Goal: Task Accomplishment & Management: Use online tool/utility

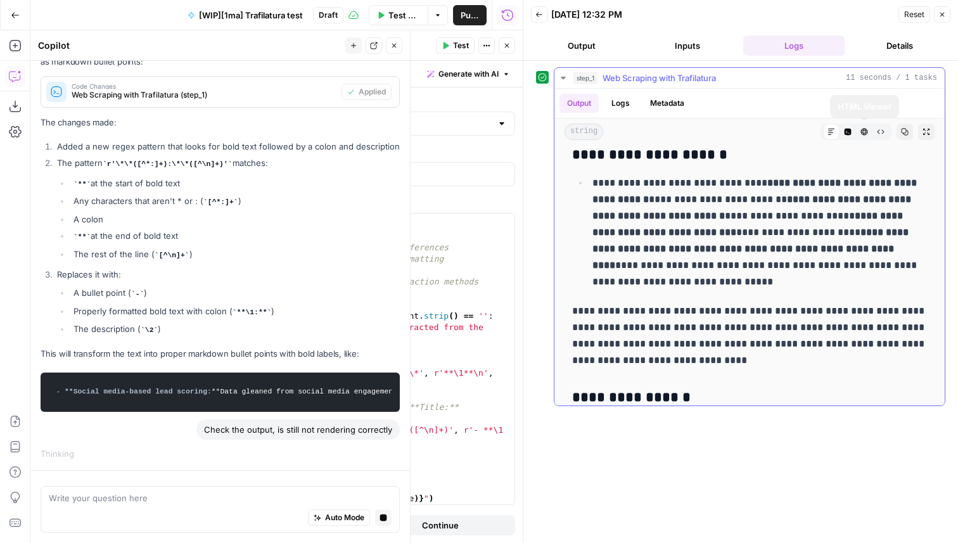
click at [852, 128] on button "Code Editor" at bounding box center [848, 132] width 16 height 16
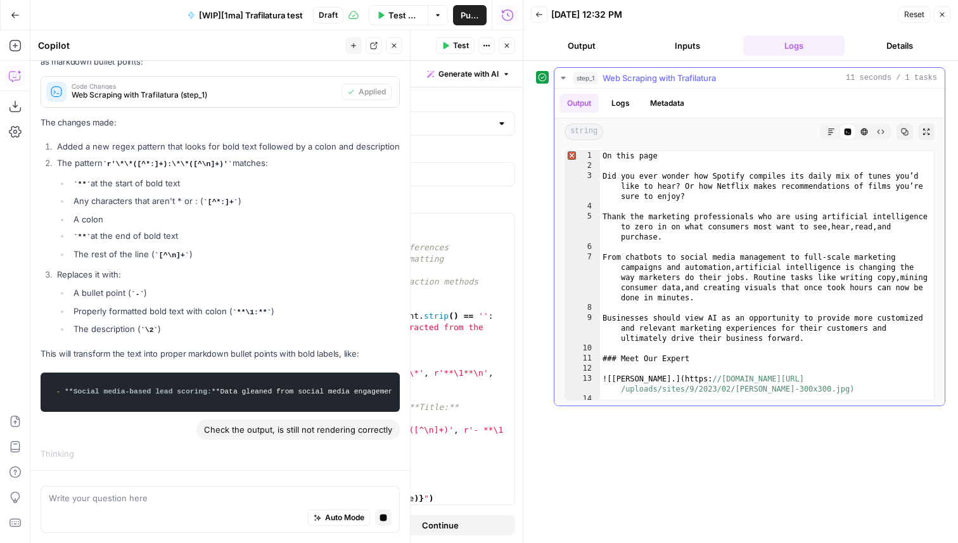
type textarea "**********"
click at [749, 237] on div "On this page Did you ever wonder how Spotify compiles its daily mix of tunes yo…" at bounding box center [767, 285] width 334 height 269
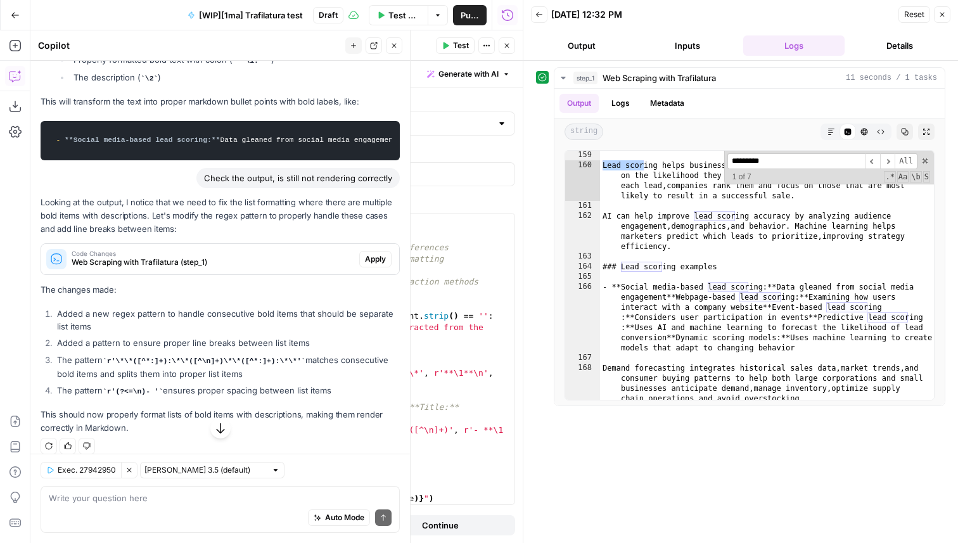
scroll to position [2428, 0]
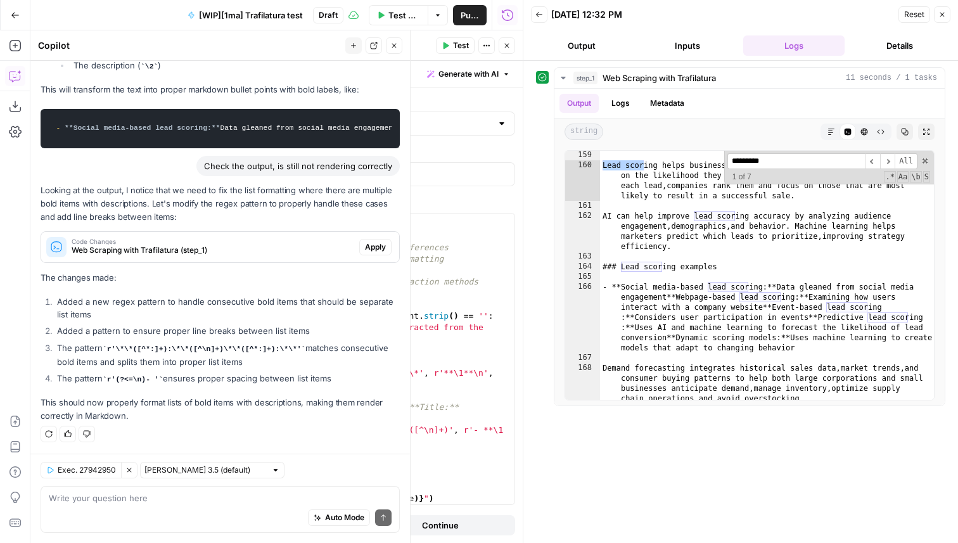
type input "*********"
click at [382, 252] on span "Apply" at bounding box center [375, 246] width 21 height 11
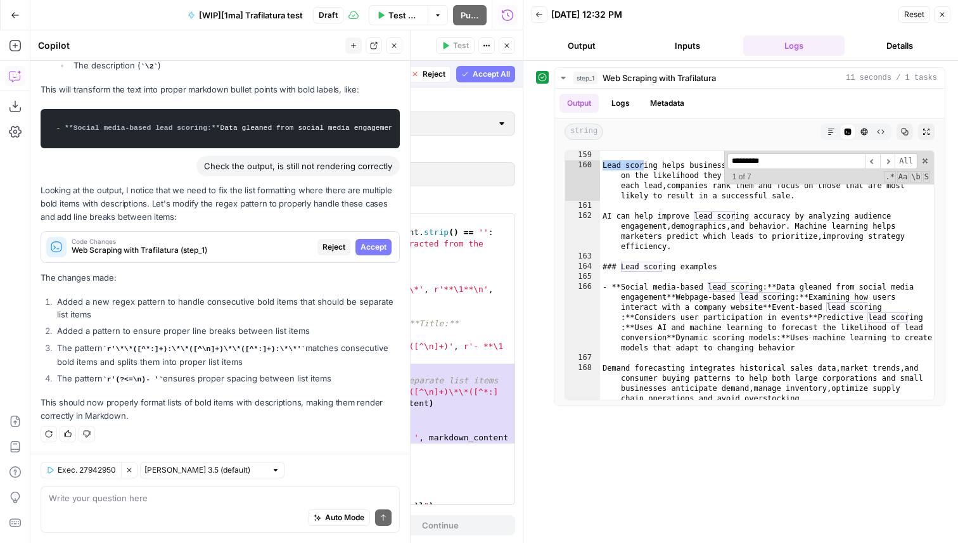
scroll to position [330, 0]
click at [472, 75] on button "Accept All" at bounding box center [485, 74] width 59 height 16
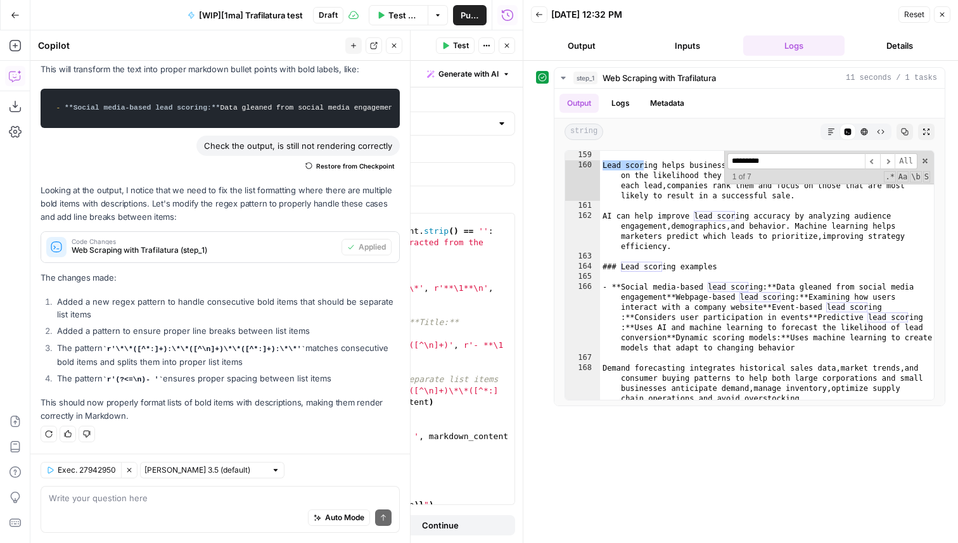
click at [382, 10] on button "Test Workflow" at bounding box center [399, 15] width 60 height 20
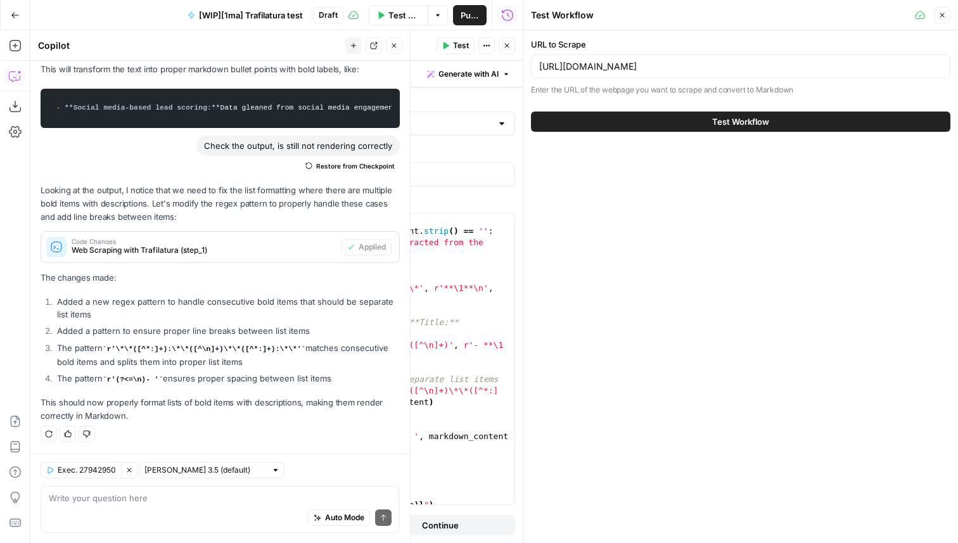
click at [653, 115] on button "Test Workflow" at bounding box center [741, 122] width 420 height 20
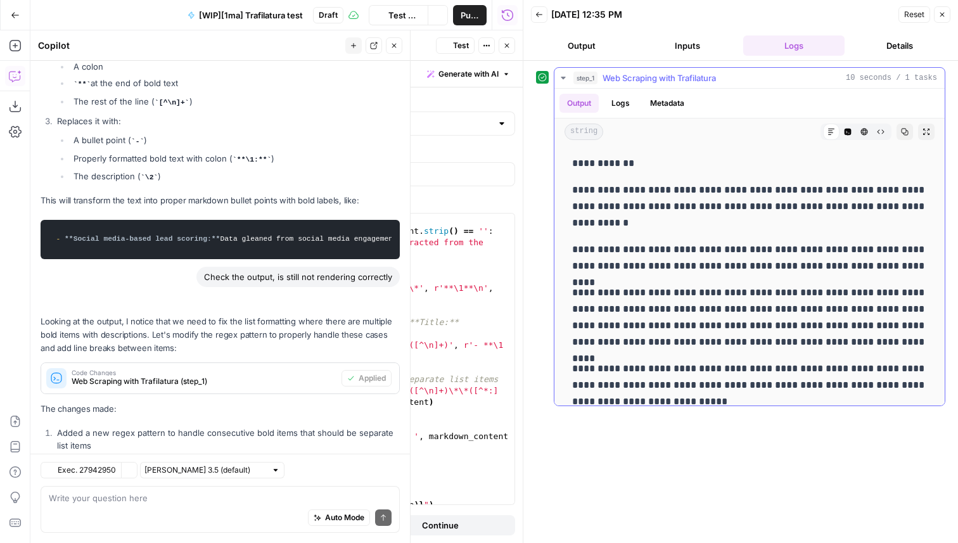
scroll to position [2448, 0]
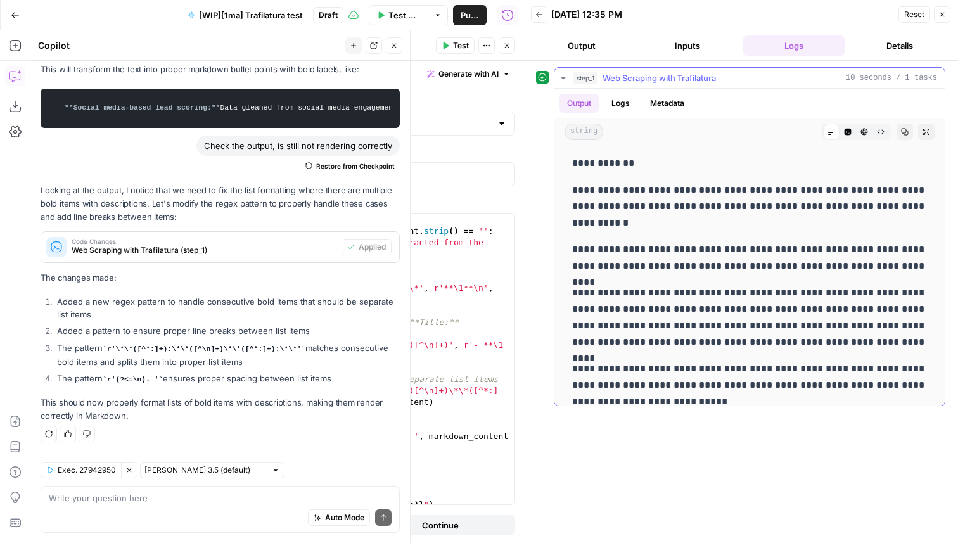
click at [698, 252] on p "**********" at bounding box center [749, 257] width 355 height 33
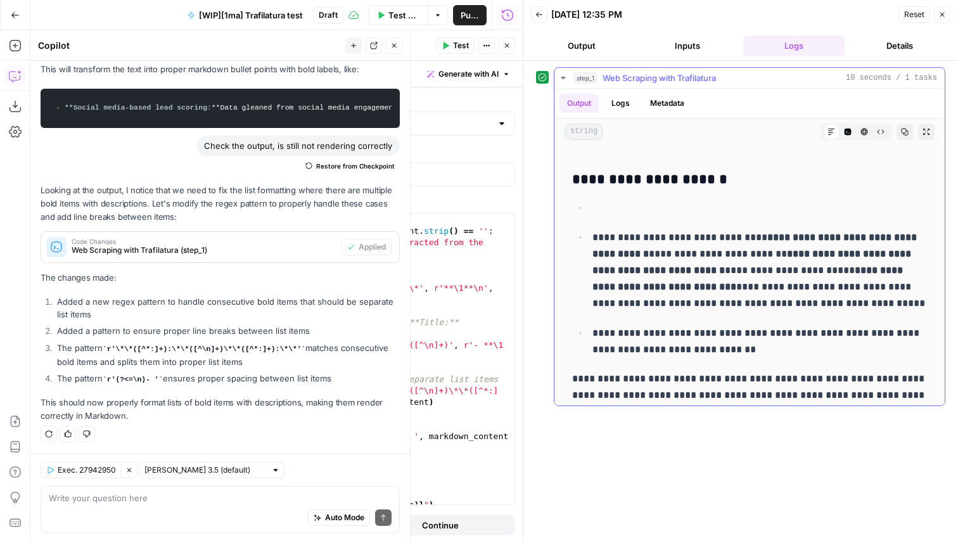
scroll to position [4569, 0]
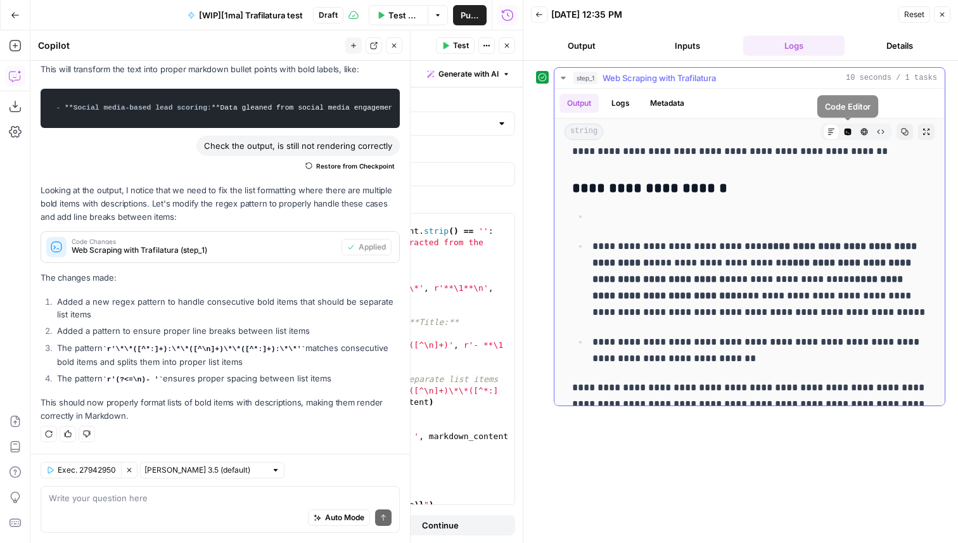
click at [845, 129] on icon "button" at bounding box center [848, 132] width 7 height 7
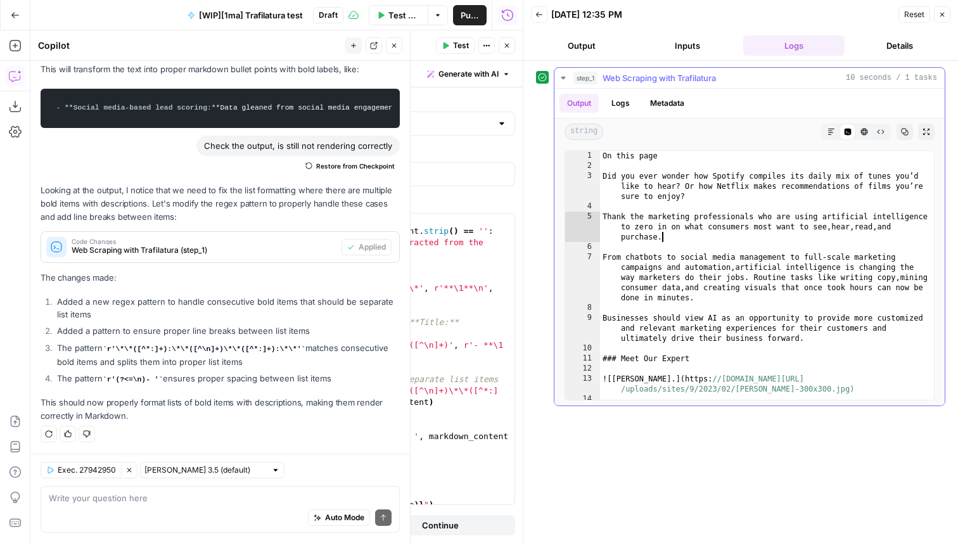
click at [740, 233] on div "On this page Did you ever wonder how Spotify compiles its daily mix of tunes yo…" at bounding box center [767, 285] width 334 height 269
type textarea "**********"
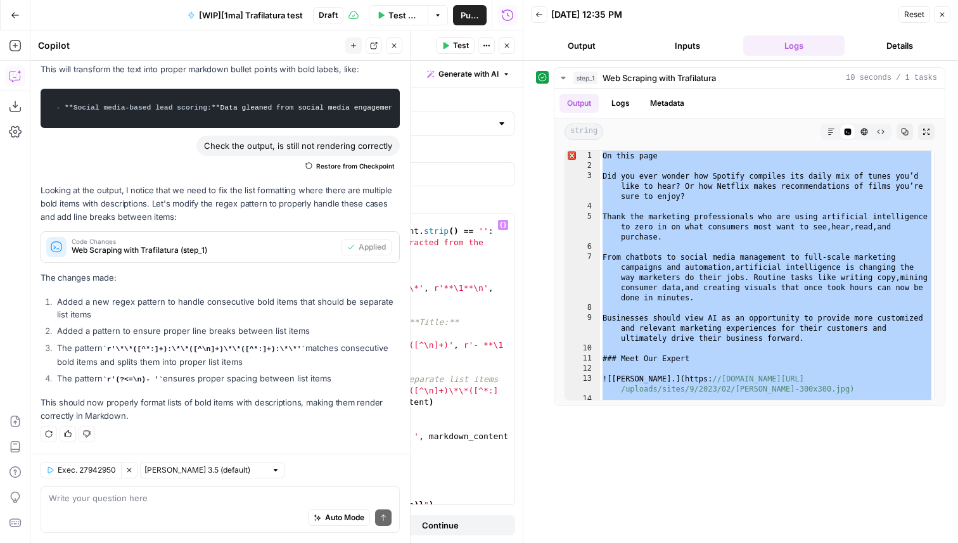
click at [309, 385] on div ") if markdown_content is None or markdown_content . strip ( ) == '' : raise Val…" at bounding box center [339, 360] width 351 height 314
click at [255, 328] on div ") if markdown_content is None or markdown_content . strip ( ) == '' : raise Val…" at bounding box center [339, 360] width 351 height 314
click at [448, 401] on div ") if markdown_content is None or markdown_content . strip ( ) == '' : raise Val…" at bounding box center [339, 360] width 351 height 314
click at [203, 307] on div ") if markdown_content is None or markdown_content . strip ( ) == '' : raise Val…" at bounding box center [339, 360] width 351 height 314
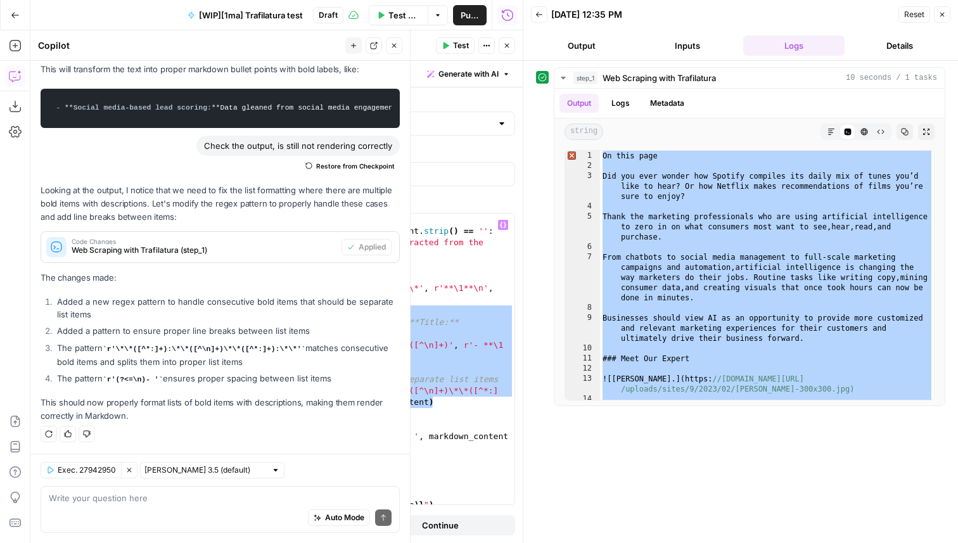
type textarea "**********"
click at [175, 323] on div ") if markdown_content is None or markdown_content . strip ( ) == '' : raise Val…" at bounding box center [339, 360] width 351 height 314
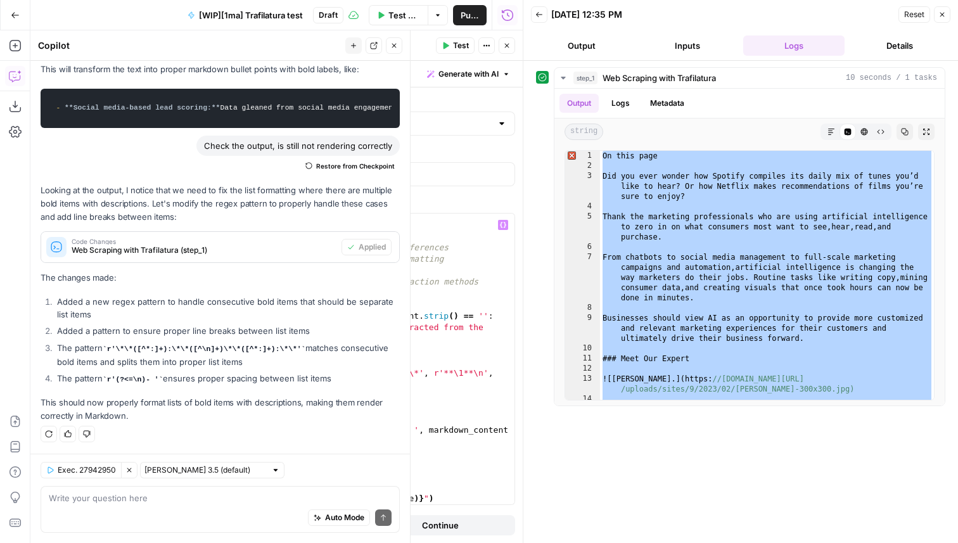
scroll to position [234, 0]
click at [316, 420] on div "# Extract content and convert to markdown with images included markdown_content…" at bounding box center [339, 365] width 351 height 314
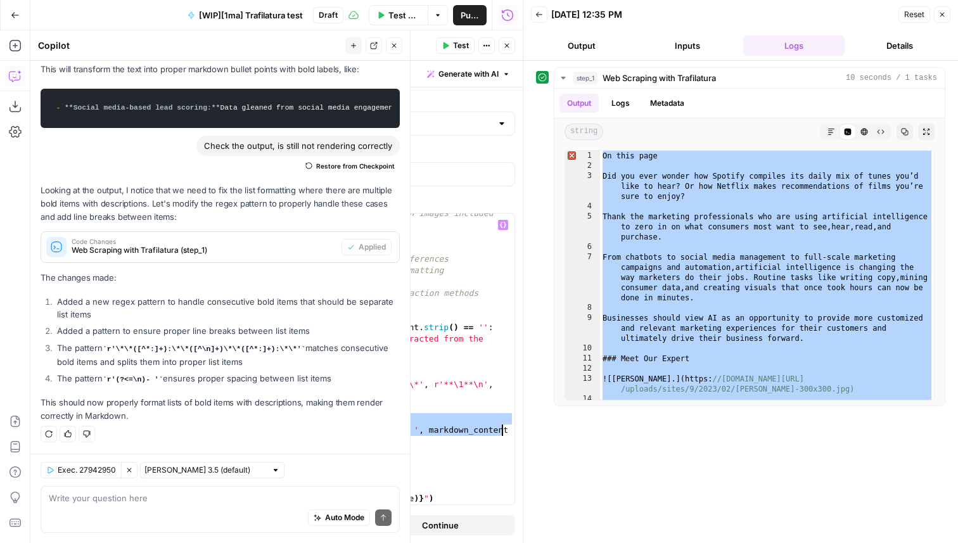
type textarea "**********"
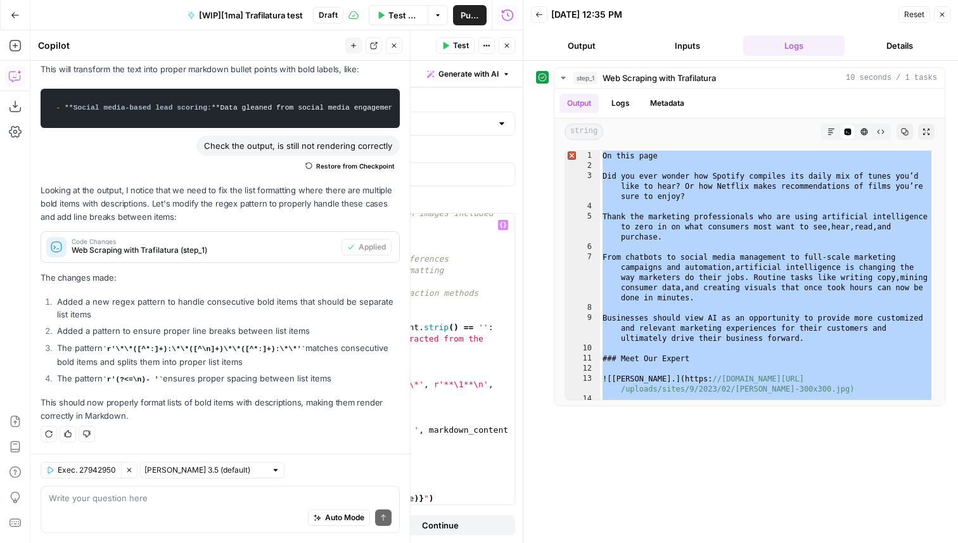
type textarea "**********"
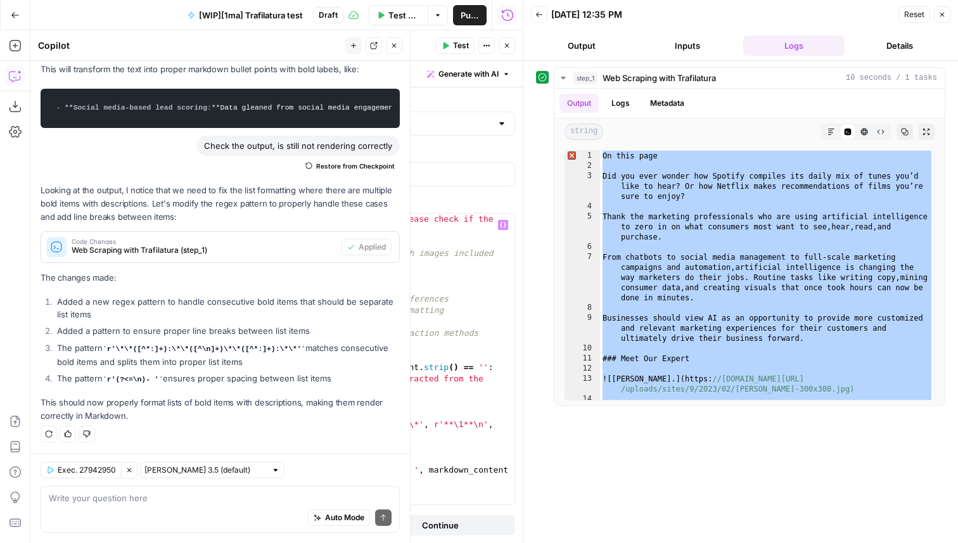
click at [127, 297] on li "Added a new regex pattern to handle consecutive bold items that should be separ…" at bounding box center [227, 307] width 346 height 25
click at [129, 470] on icon "button" at bounding box center [129, 470] width 4 height 4
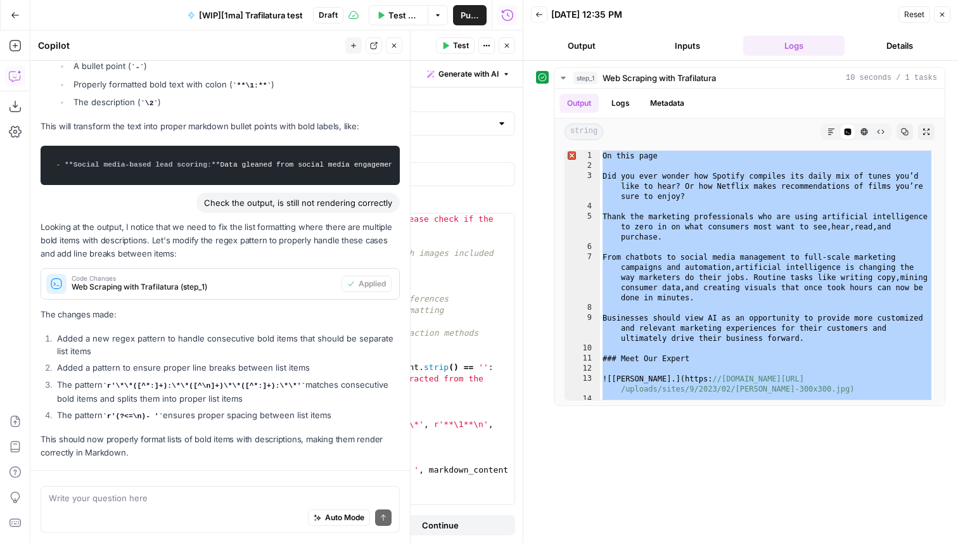
click at [215, 342] on li "Added a new regex pattern to handle consecutive bold items that should be separ…" at bounding box center [227, 344] width 346 height 25
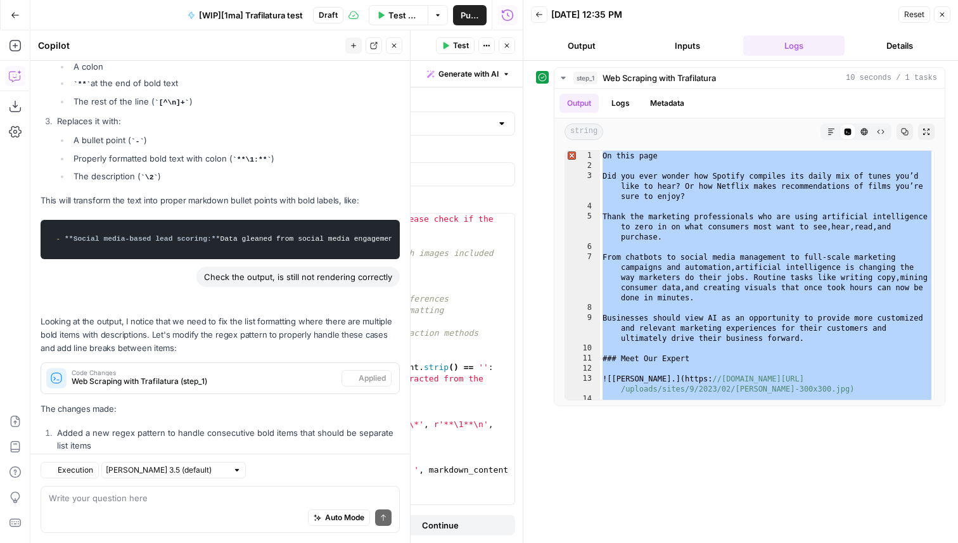
scroll to position [2448, 0]
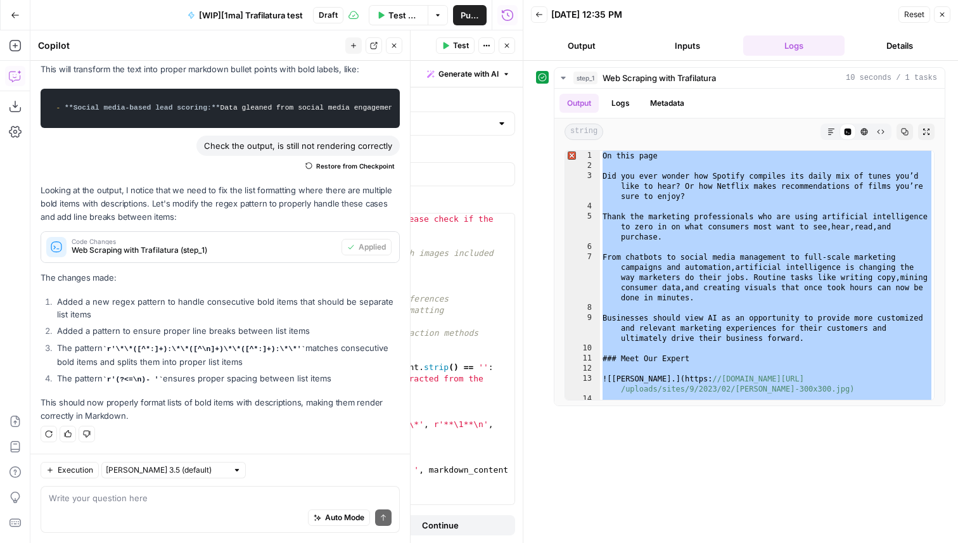
click at [392, 47] on icon "button" at bounding box center [394, 46] width 4 height 4
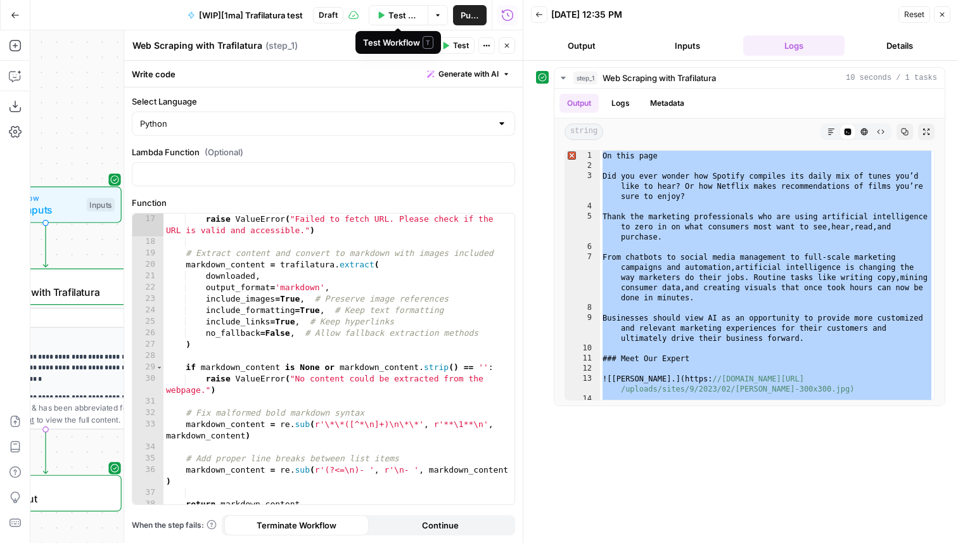
click at [394, 10] on span "Test Workflow" at bounding box center [405, 15] width 32 height 13
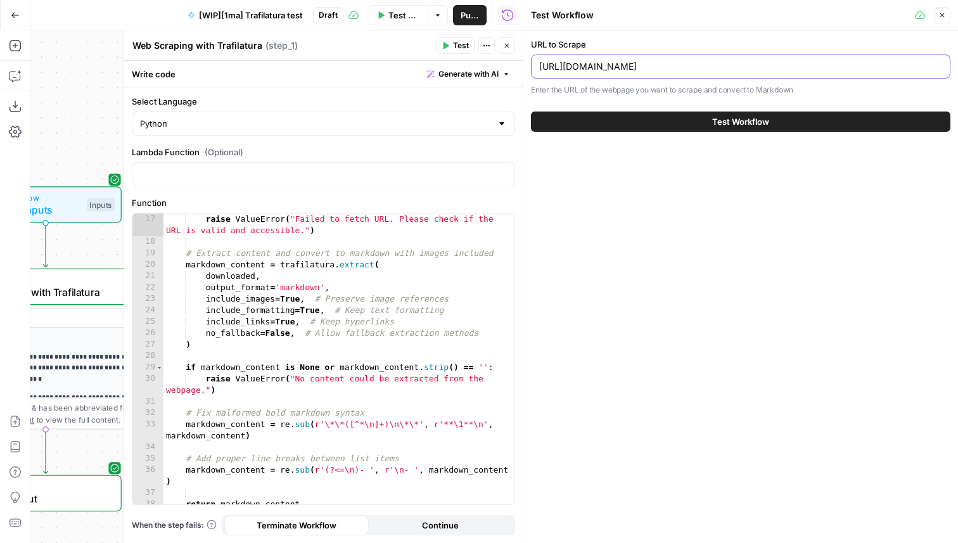
click at [619, 64] on input "https://professional.dce.harvard.edu/blog/ai-will-shape-the-future-of-marketing" at bounding box center [740, 66] width 403 height 13
paste input "www.marketermilk.com/blog/ai-marketing-tools"
type input "https://www.marketermilk.com/blog/ai-marketing-tools"
click at [704, 124] on button "Test Workflow" at bounding box center [741, 122] width 420 height 20
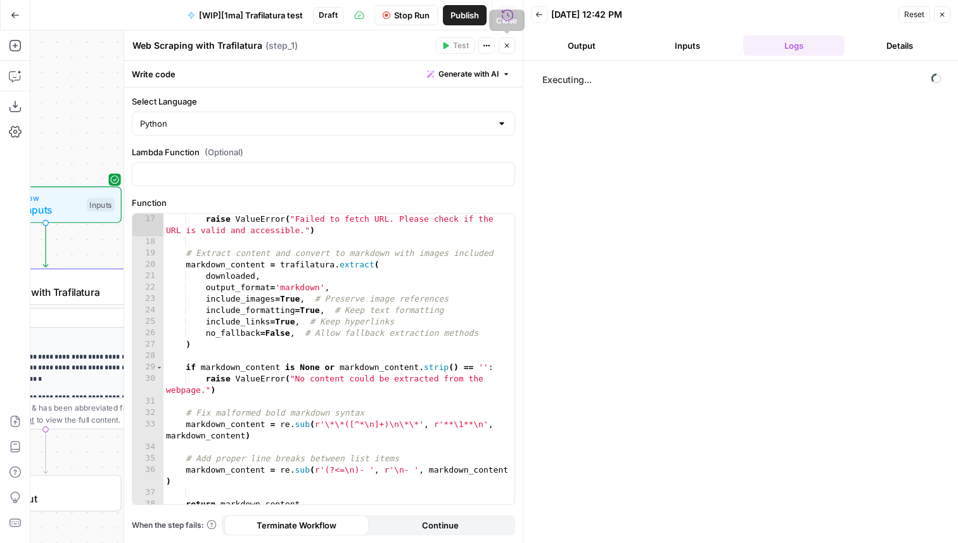
click at [511, 45] on button "Close" at bounding box center [507, 45] width 16 height 16
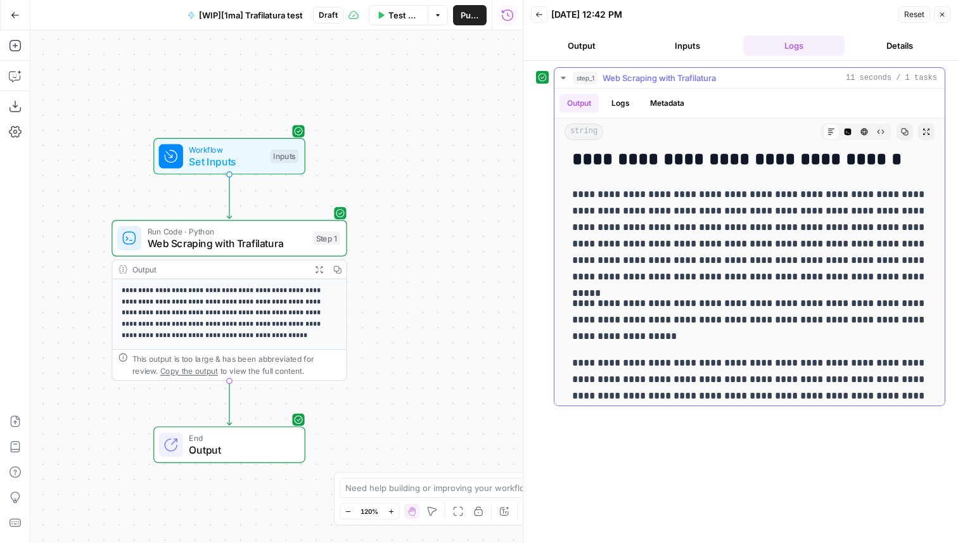
scroll to position [16588, 0]
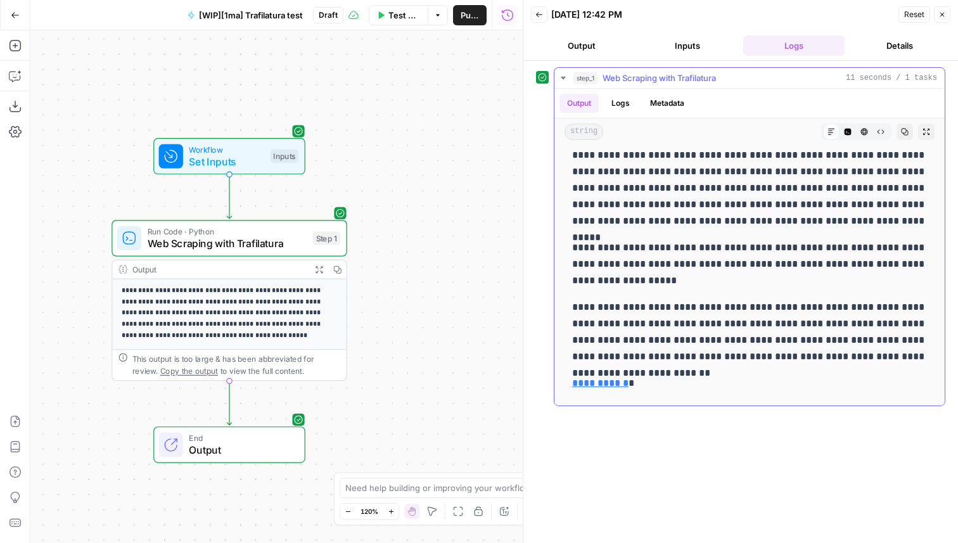
click at [648, 304] on p "**********" at bounding box center [749, 332] width 355 height 66
click at [851, 131] on icon "button" at bounding box center [848, 132] width 7 height 7
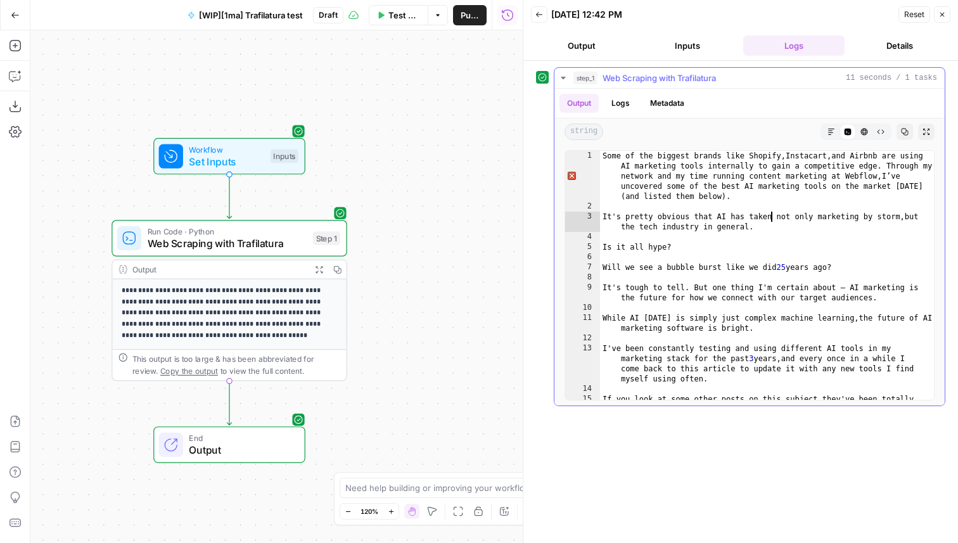
click at [773, 214] on div "Some of the biggest brands like Shopify , Instacart , and Airbnb are using AI m…" at bounding box center [767, 316] width 334 height 330
type textarea "**********"
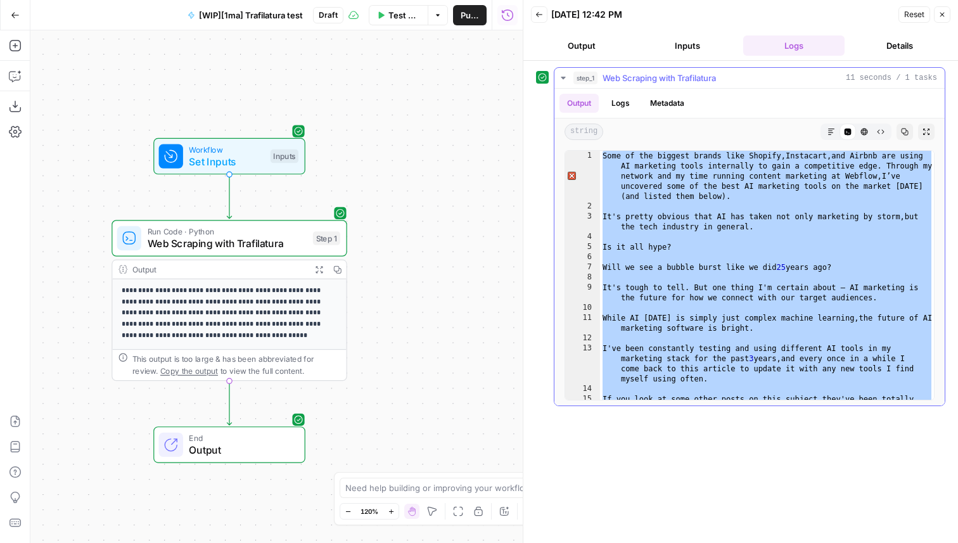
click at [772, 274] on div "Some of the biggest brands like Shopify , Instacart , and Airbnb are using AI m…" at bounding box center [767, 316] width 334 height 330
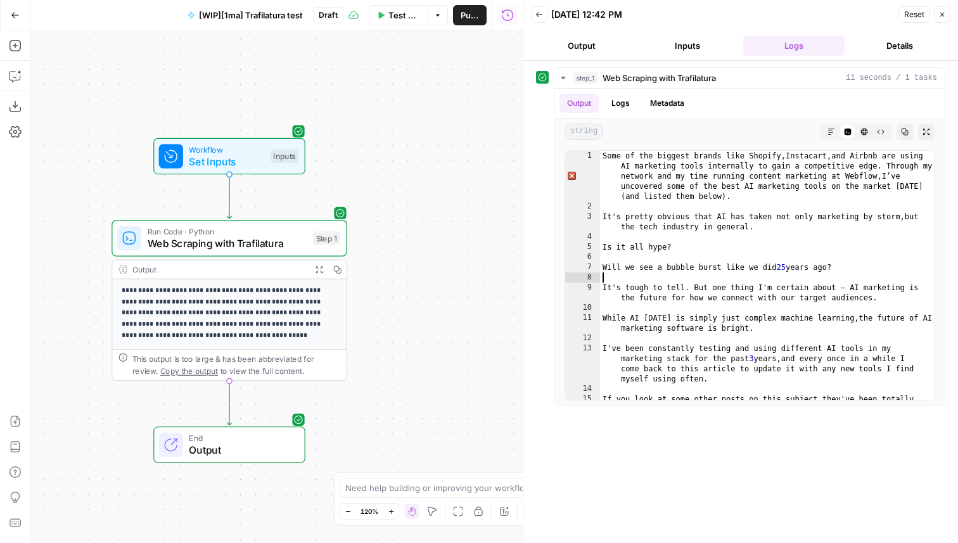
click at [247, 242] on span "Web Scraping with Trafilatura" at bounding box center [228, 243] width 160 height 15
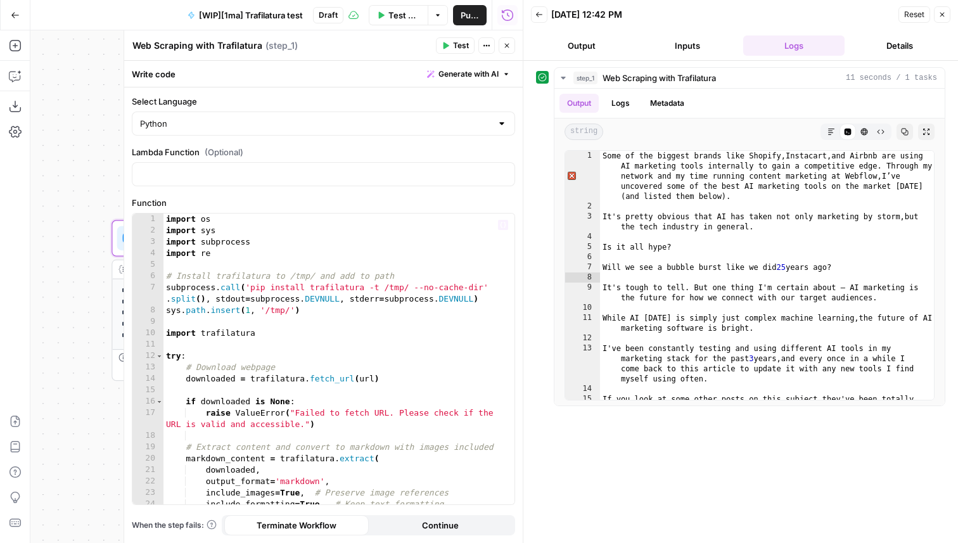
scroll to position [234, 0]
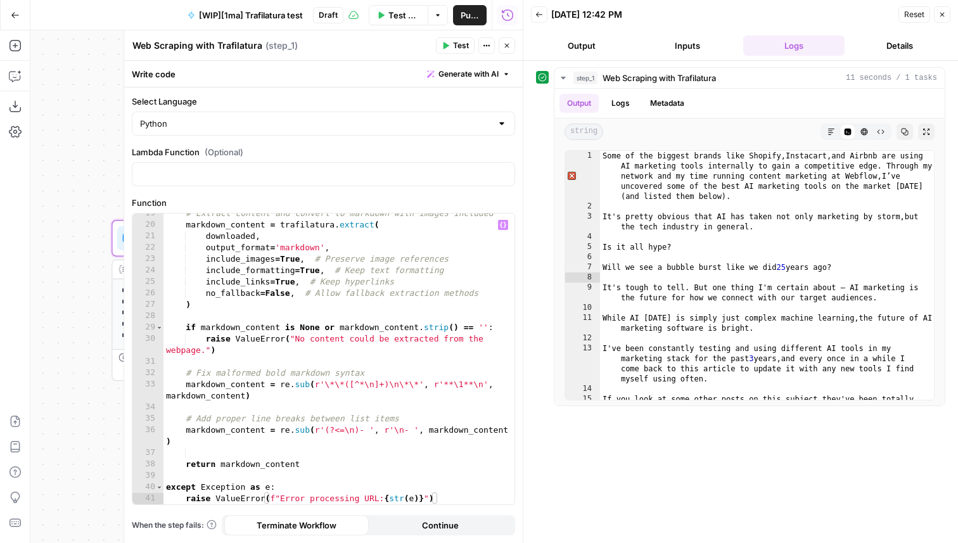
type textarea "**********"
click at [318, 399] on div "# Extract content and convert to markdown with images included markdown_content…" at bounding box center [339, 365] width 351 height 314
click at [18, 72] on icon "button" at bounding box center [19, 72] width 4 height 4
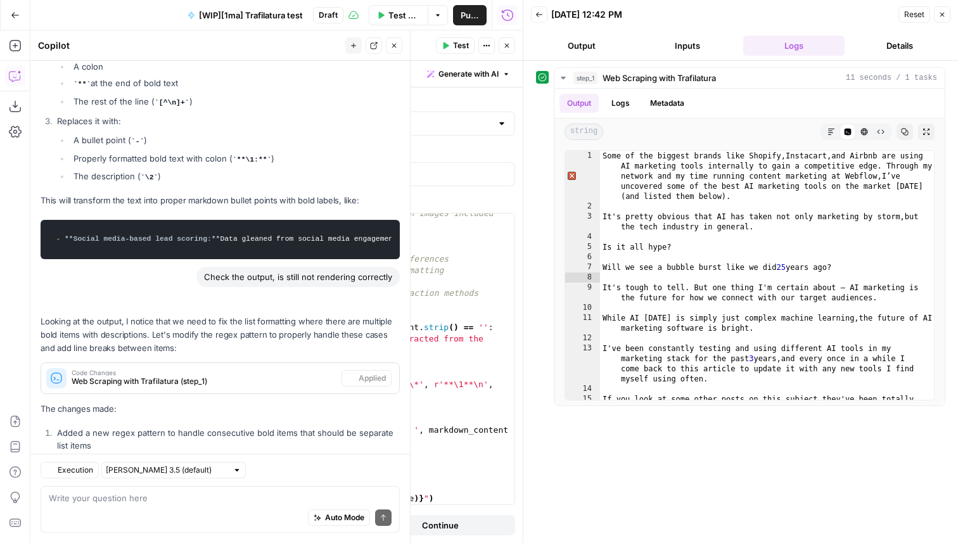
scroll to position [2448, 0]
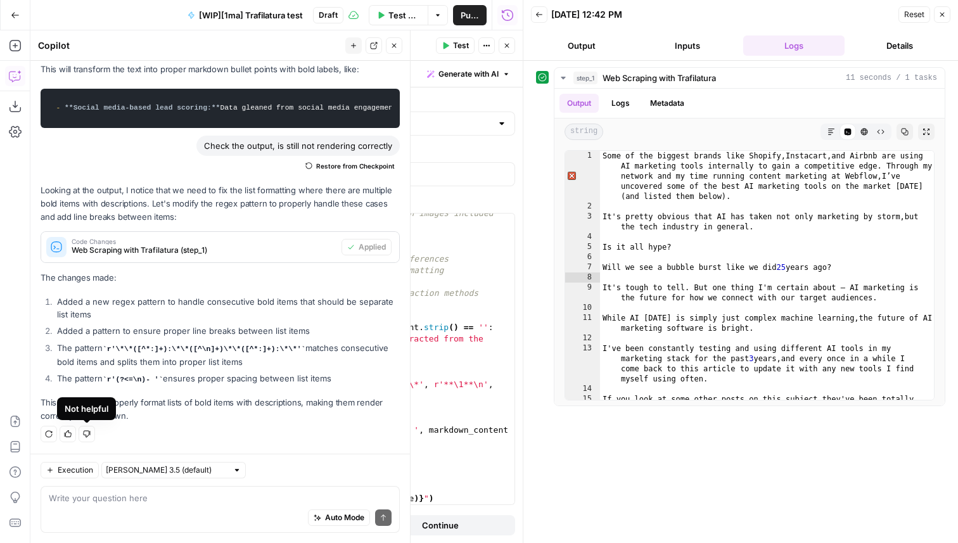
click at [84, 437] on icon "button" at bounding box center [87, 434] width 8 height 8
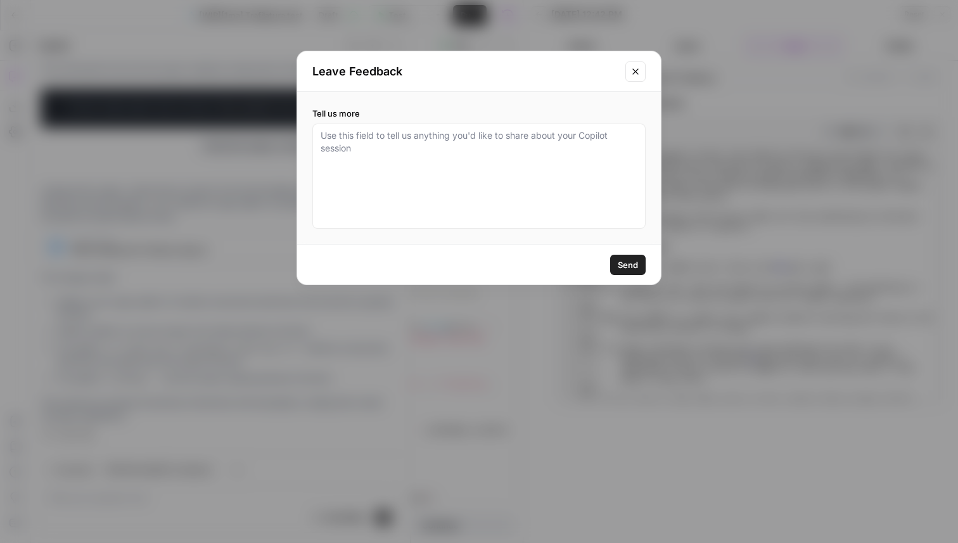
click at [636, 77] on button "Close modal" at bounding box center [636, 71] width 20 height 20
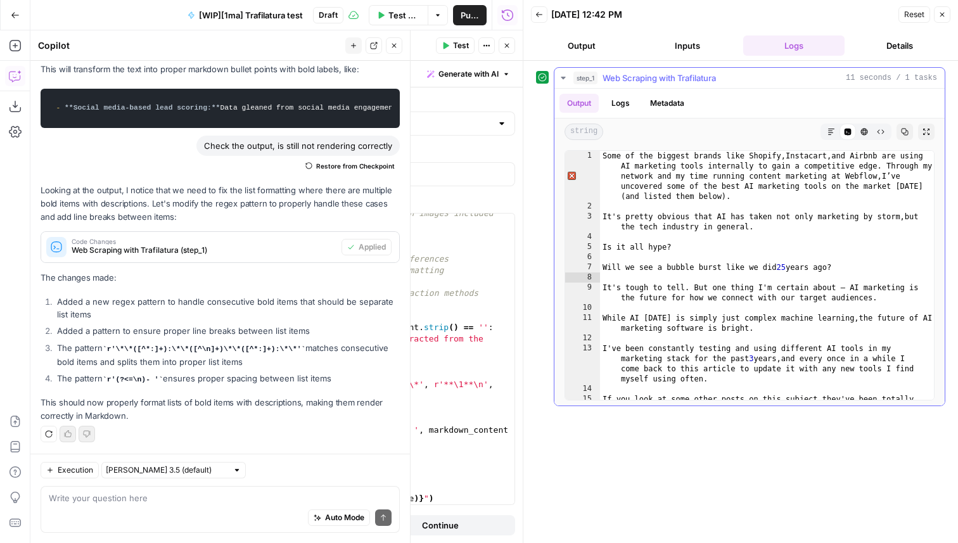
click at [772, 229] on div "Some of the biggest brands like Shopify , Instacart , and Airbnb are using AI m…" at bounding box center [767, 316] width 334 height 330
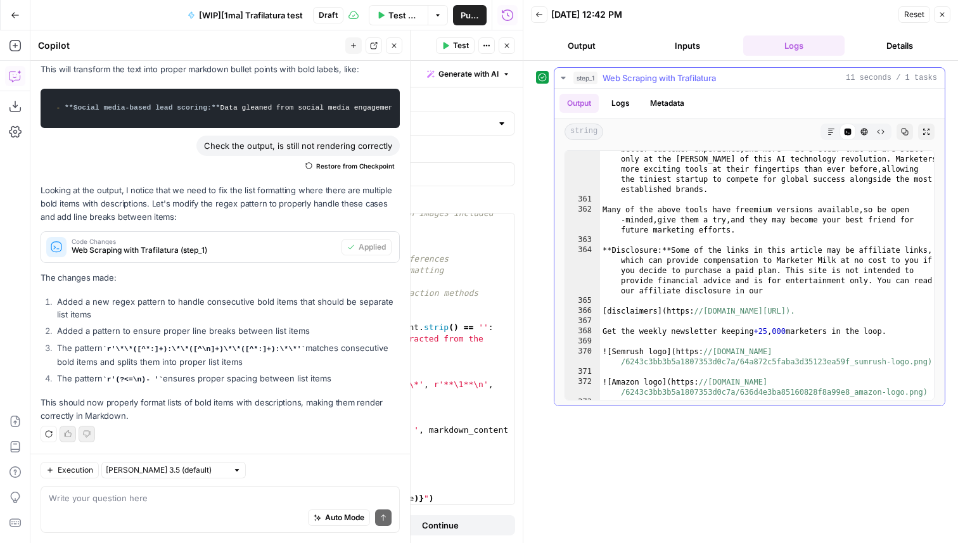
scroll to position [8433, 0]
click at [673, 253] on div "Given the many benefits that AI algorithms can provide — scalability , reach , …" at bounding box center [767, 289] width 334 height 330
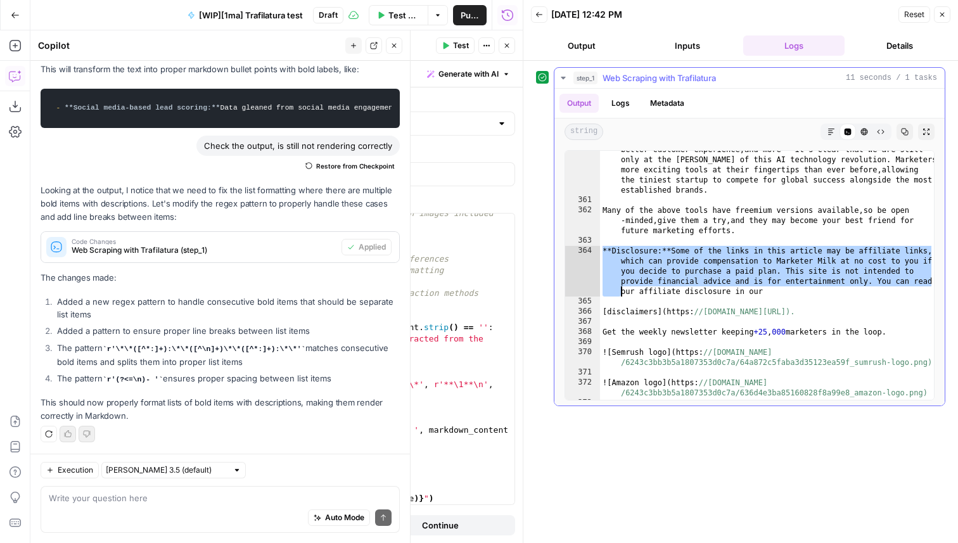
type textarea "**********"
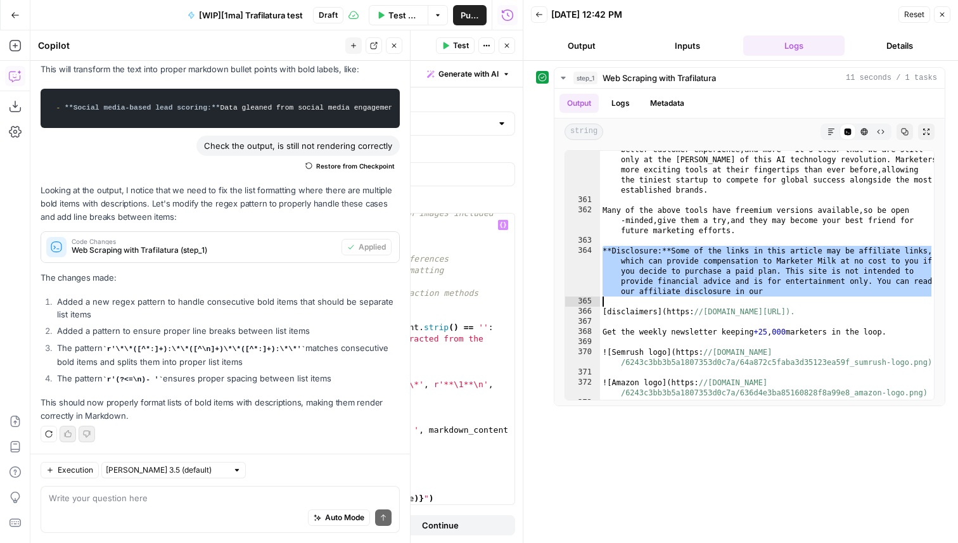
click at [93, 510] on div "Auto Mode Send" at bounding box center [220, 518] width 343 height 28
click at [507, 49] on button "Close" at bounding box center [507, 45] width 16 height 16
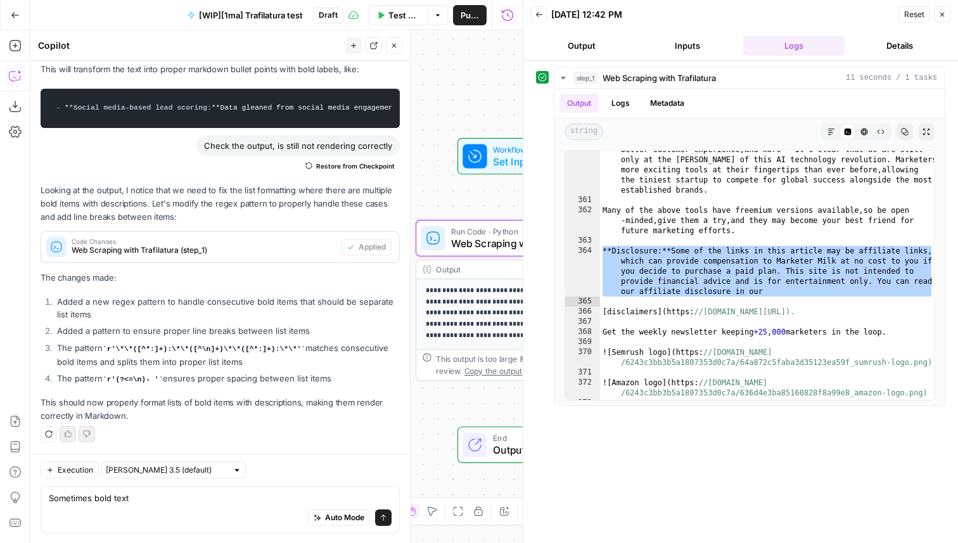
click at [146, 510] on div "Auto Mode Send" at bounding box center [220, 518] width 343 height 28
type textarea "Add a step to finally convert the Markdown to HTML"
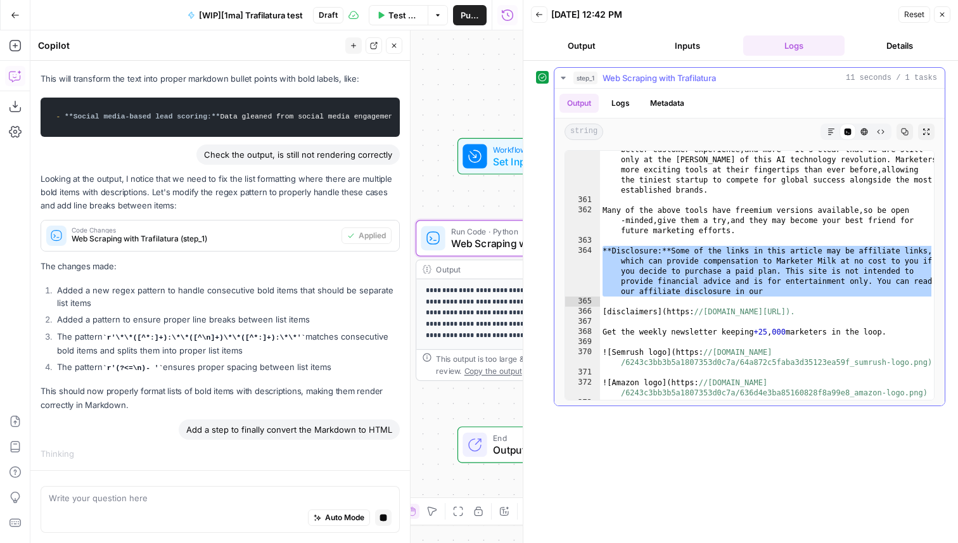
click at [859, 202] on div "Given the many benefits that AI algorithms can provide — scalability , reach , …" at bounding box center [767, 289] width 334 height 330
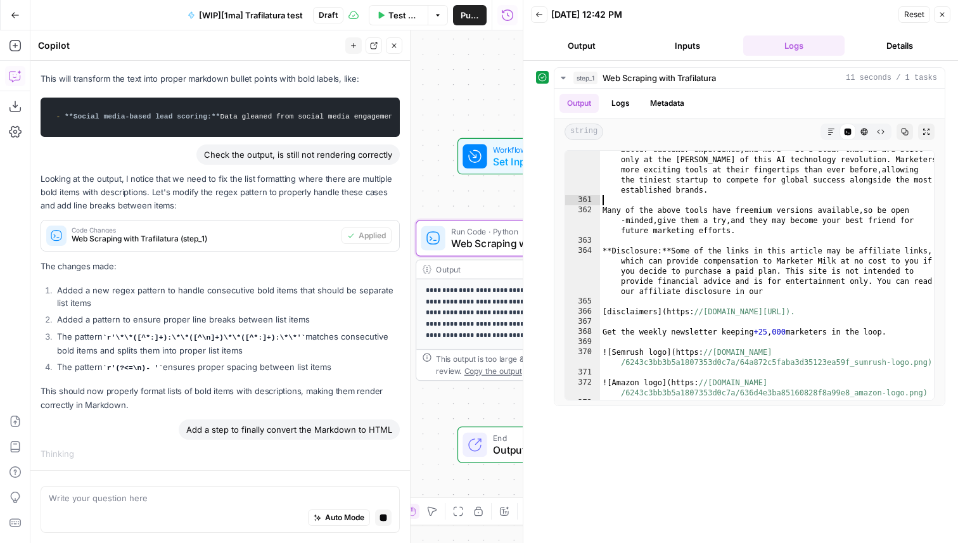
click at [946, 16] on button "Close" at bounding box center [942, 14] width 16 height 16
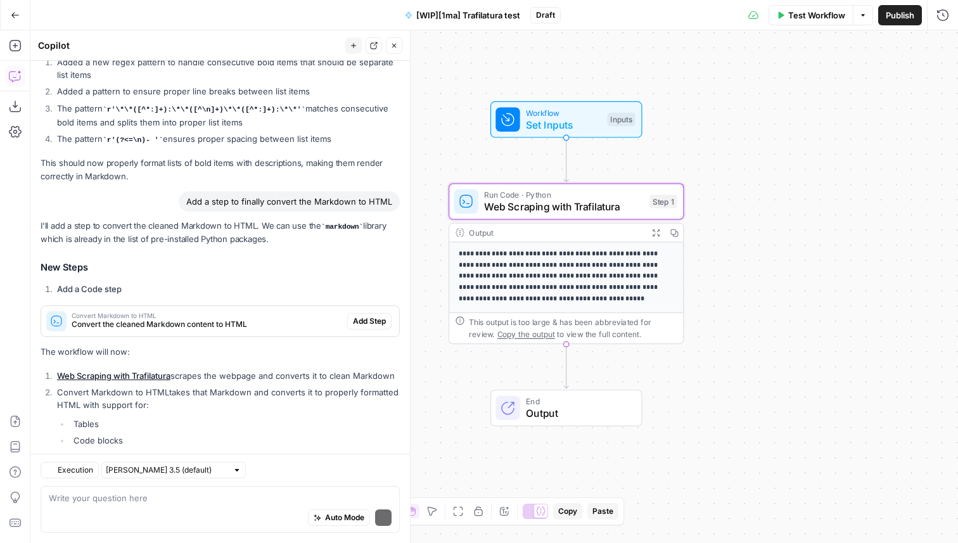
scroll to position [2833, 0]
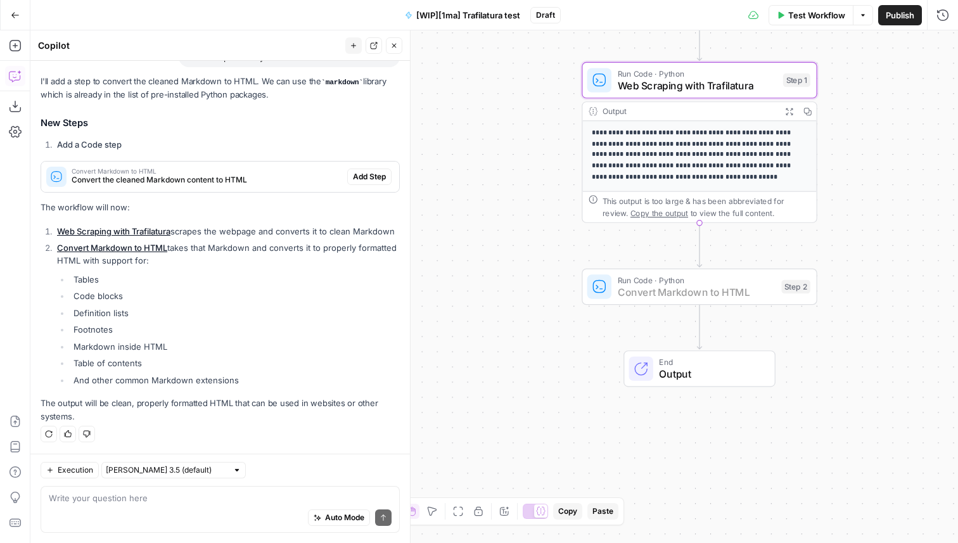
click at [371, 179] on span "Add Step" at bounding box center [369, 176] width 33 height 11
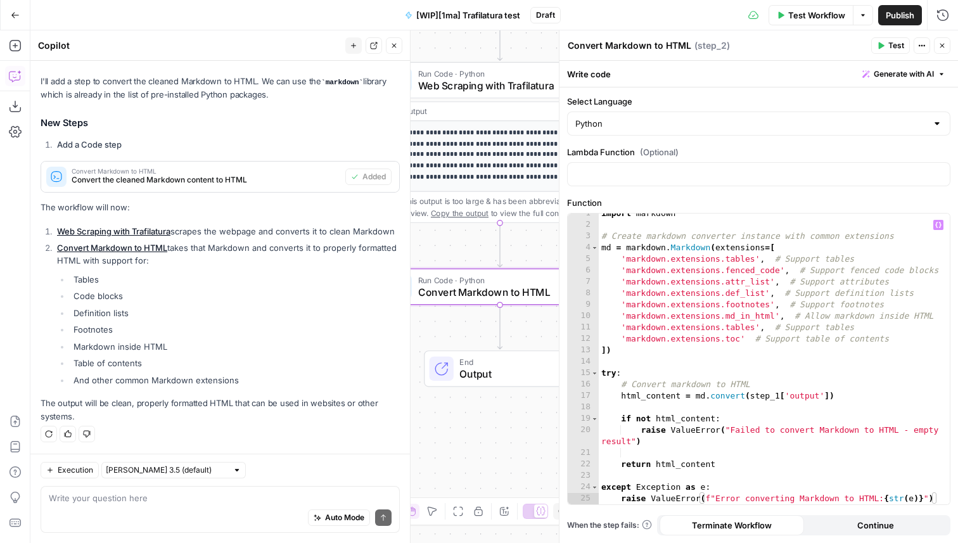
scroll to position [6, 0]
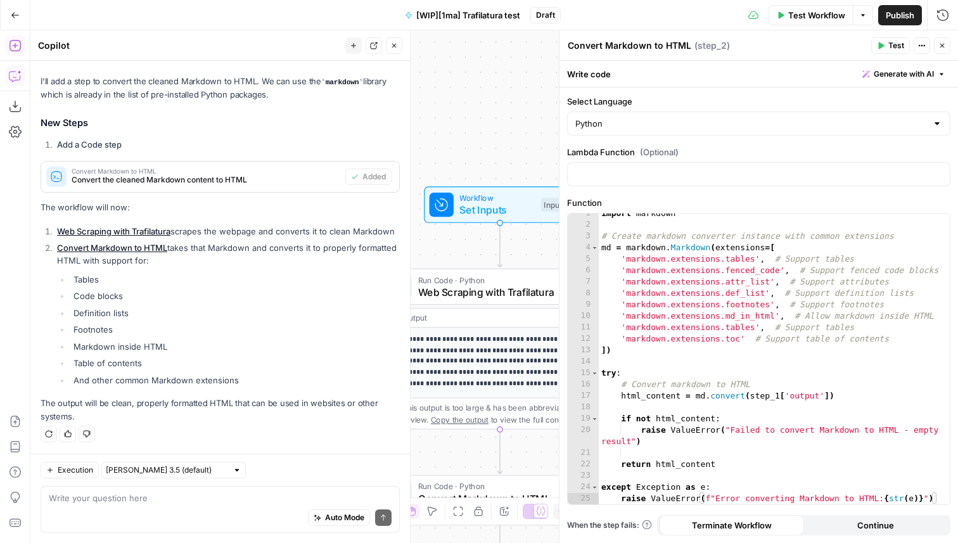
click at [16, 47] on icon "button" at bounding box center [15, 45] width 13 height 13
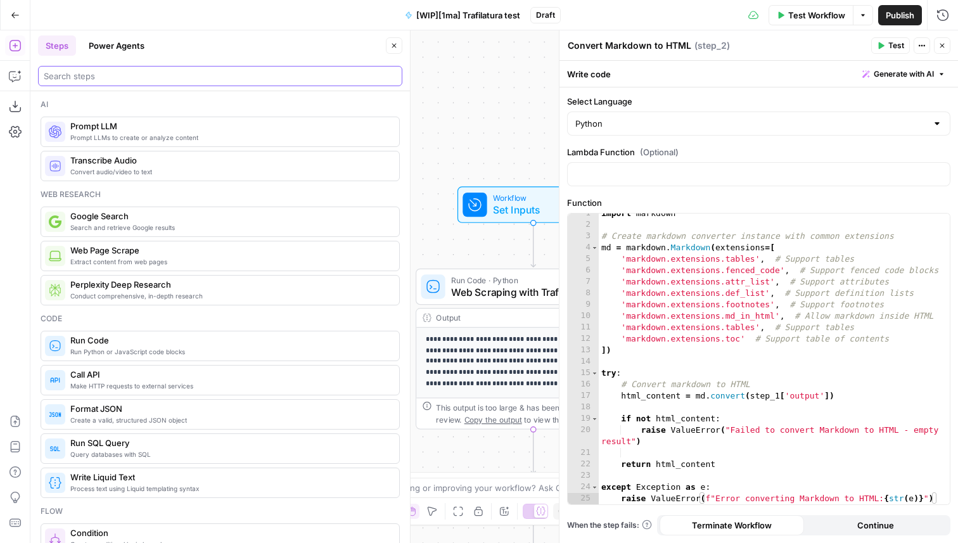
click at [134, 72] on input "search" at bounding box center [220, 76] width 353 height 13
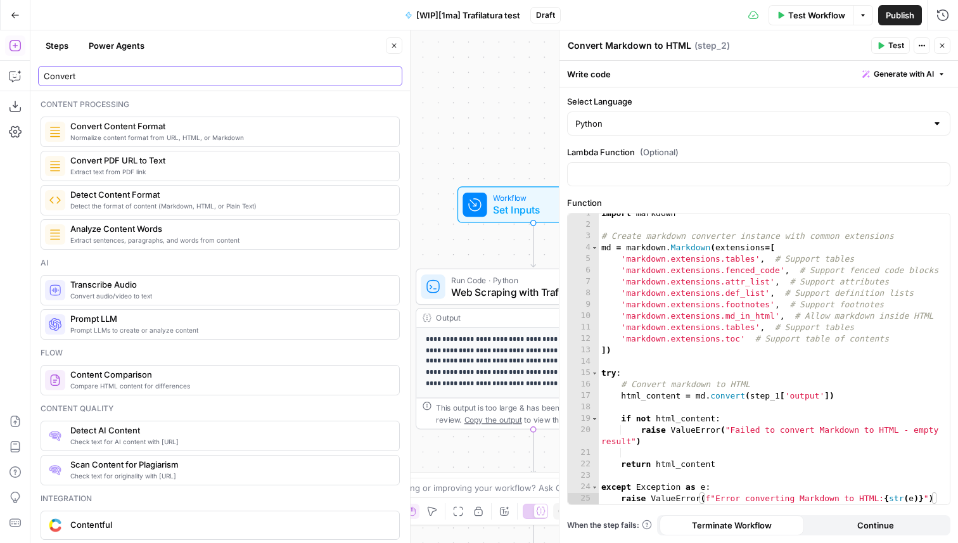
type input "Convert"
click at [186, 129] on span "Convert Content Format" at bounding box center [229, 126] width 319 height 13
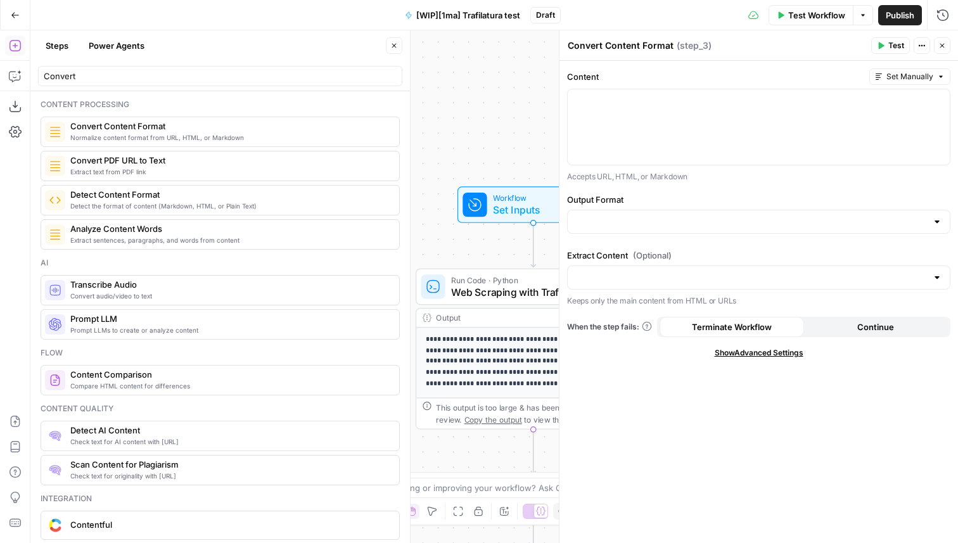
click at [394, 44] on icon "button" at bounding box center [394, 46] width 8 height 8
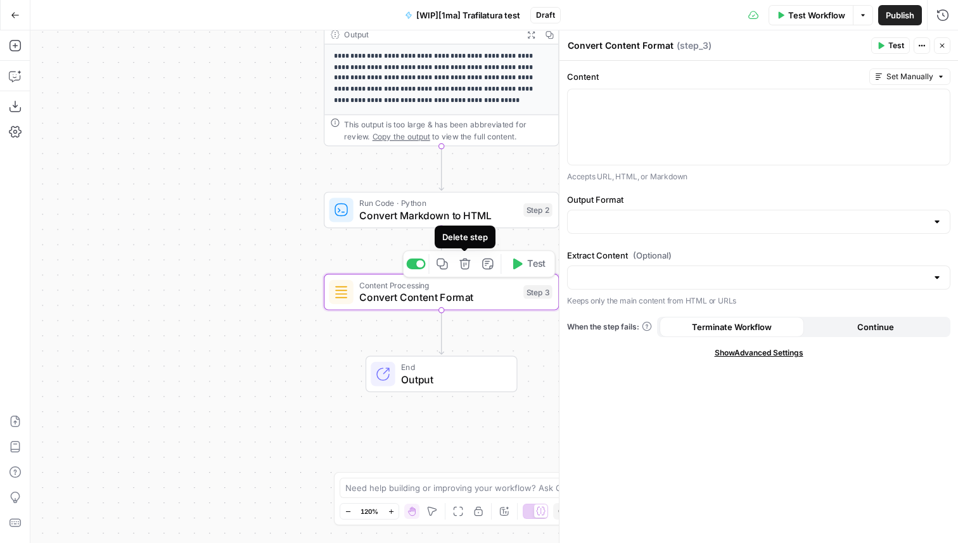
click at [464, 266] on icon "button" at bounding box center [464, 264] width 11 height 11
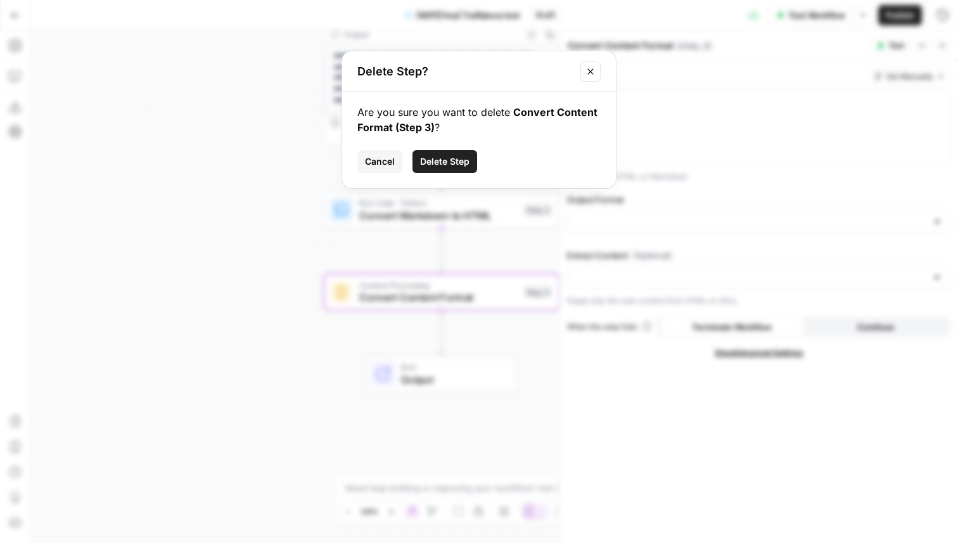
click at [449, 168] on button "Delete Step" at bounding box center [445, 161] width 65 height 23
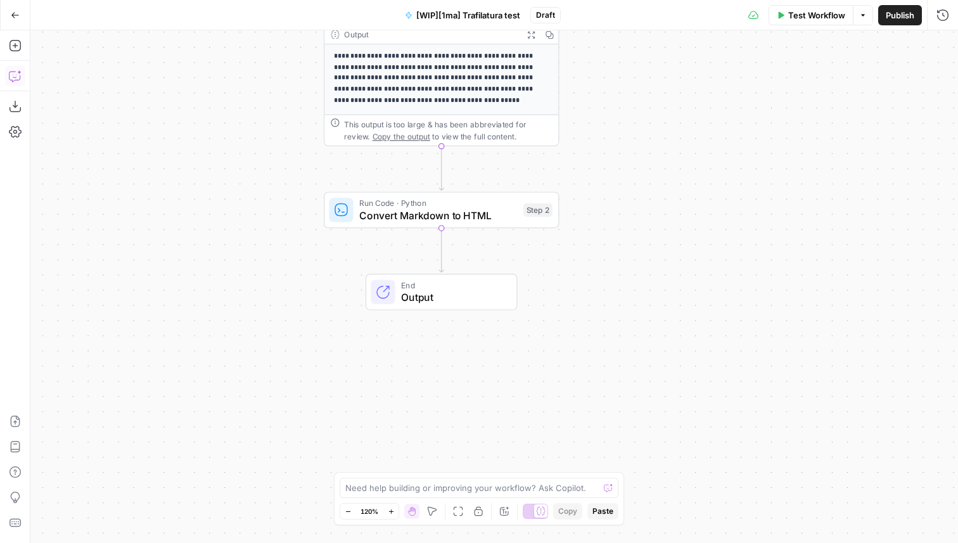
click at [16, 74] on icon "button" at bounding box center [15, 76] width 13 height 13
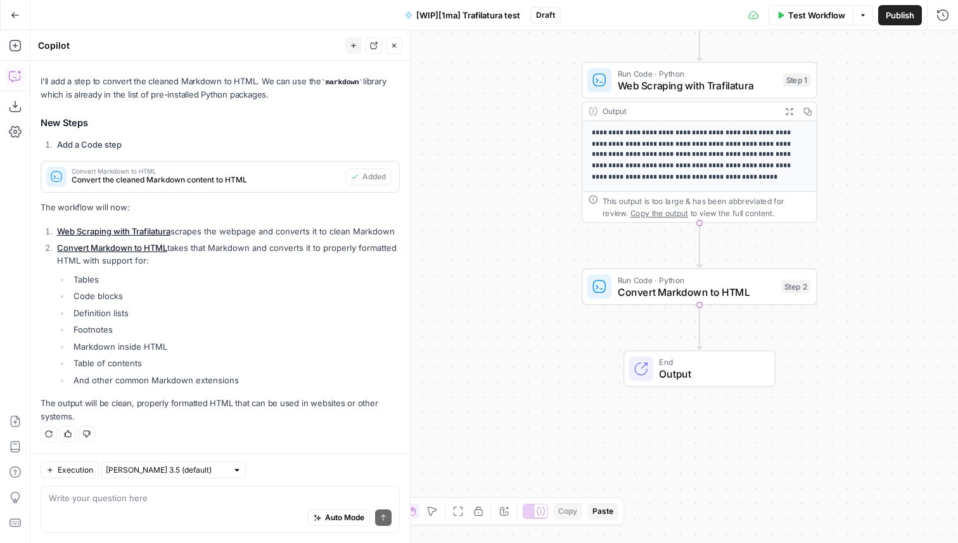
scroll to position [2845, 0]
click at [646, 283] on span "Run Code · Python" at bounding box center [697, 280] width 158 height 12
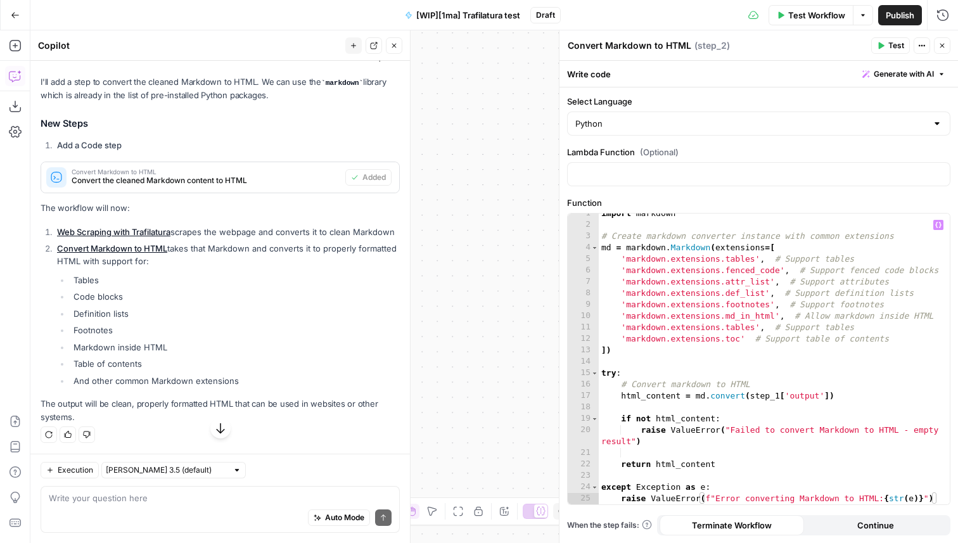
scroll to position [6, 0]
click at [894, 47] on span "Test" at bounding box center [897, 45] width 16 height 11
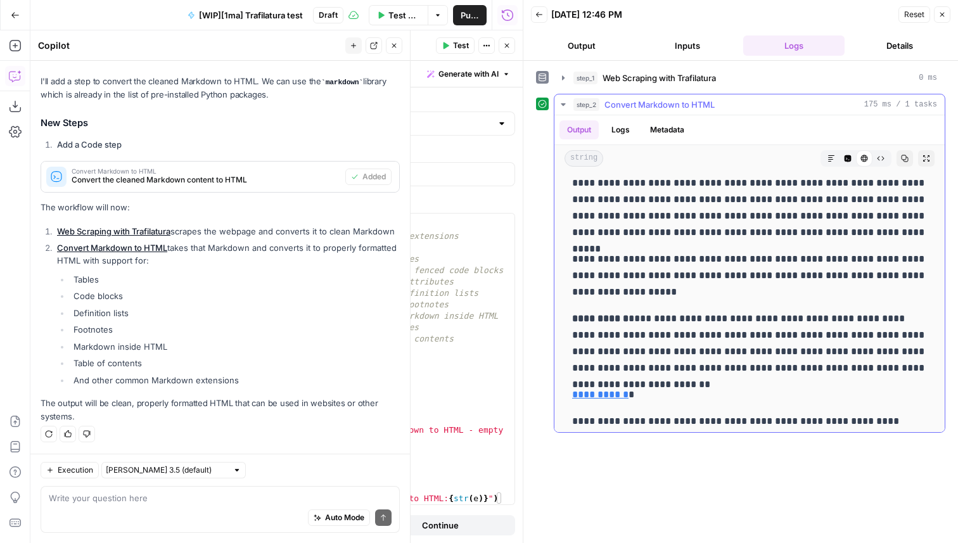
scroll to position [16592, 0]
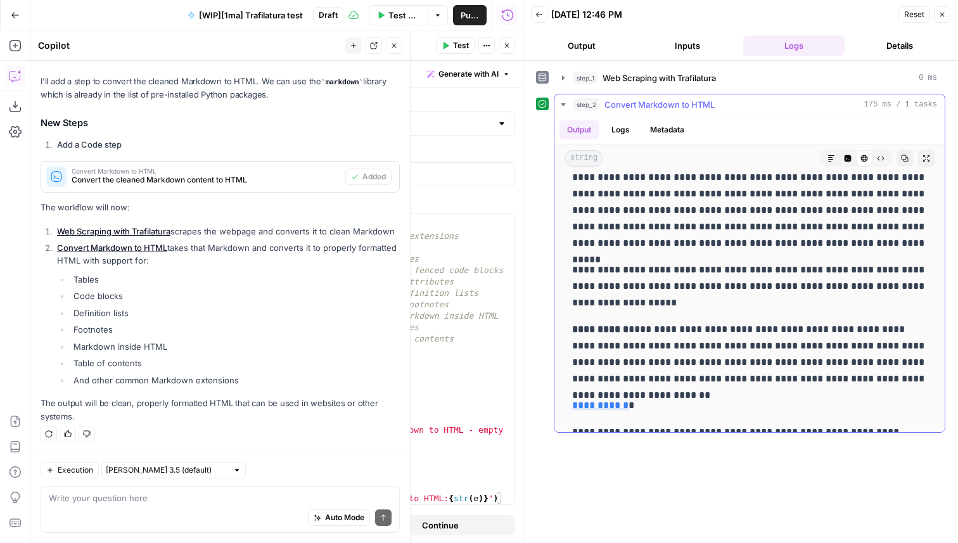
click at [624, 330] on strong "**********" at bounding box center [600, 329] width 56 height 10
click at [847, 158] on icon "button" at bounding box center [848, 158] width 7 height 7
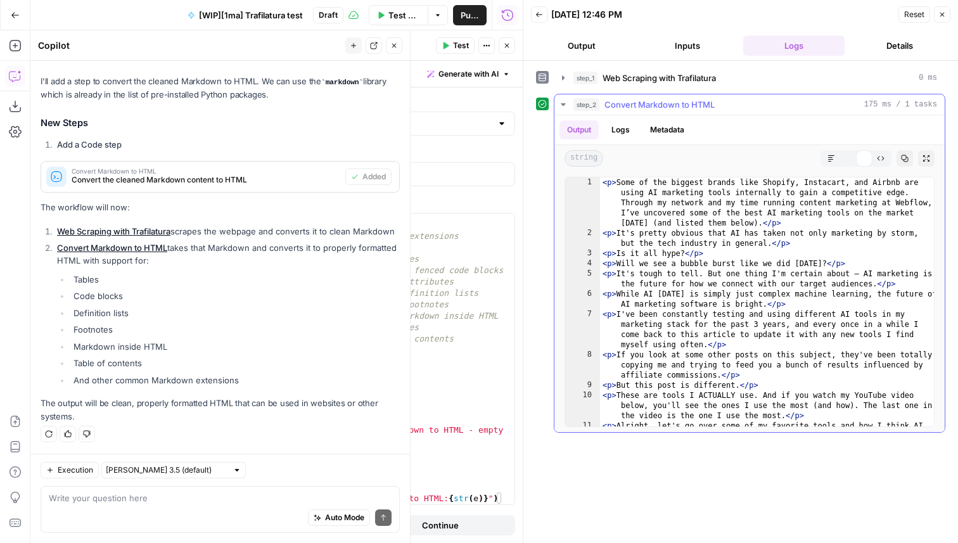
scroll to position [0, 0]
click at [717, 297] on div "< p > Some of the biggest brands like Shopify, Instacart, and Airbnb are using …" at bounding box center [767, 337] width 334 height 320
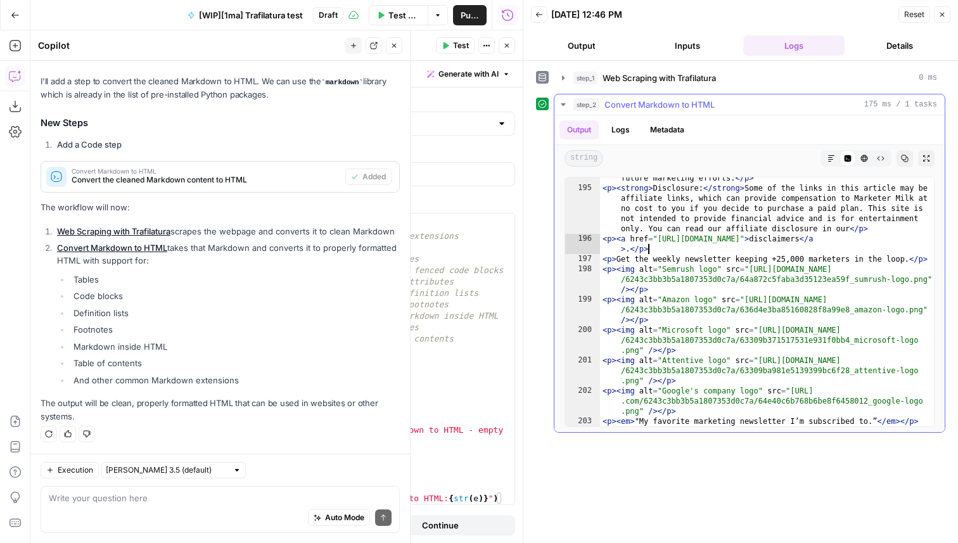
type textarea "**********"
click at [350, 307] on div "import markdown # Create markdown converter instance with common extensions md …" at bounding box center [339, 365] width 351 height 314
type textarea "**********"
click at [512, 39] on button "Close" at bounding box center [507, 45] width 16 height 16
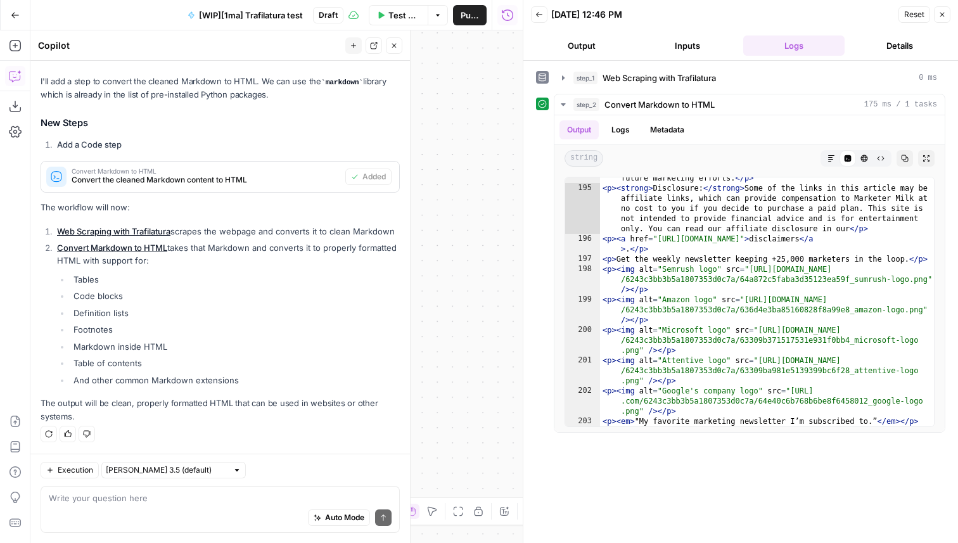
click at [87, 437] on icon "button" at bounding box center [87, 434] width 8 height 8
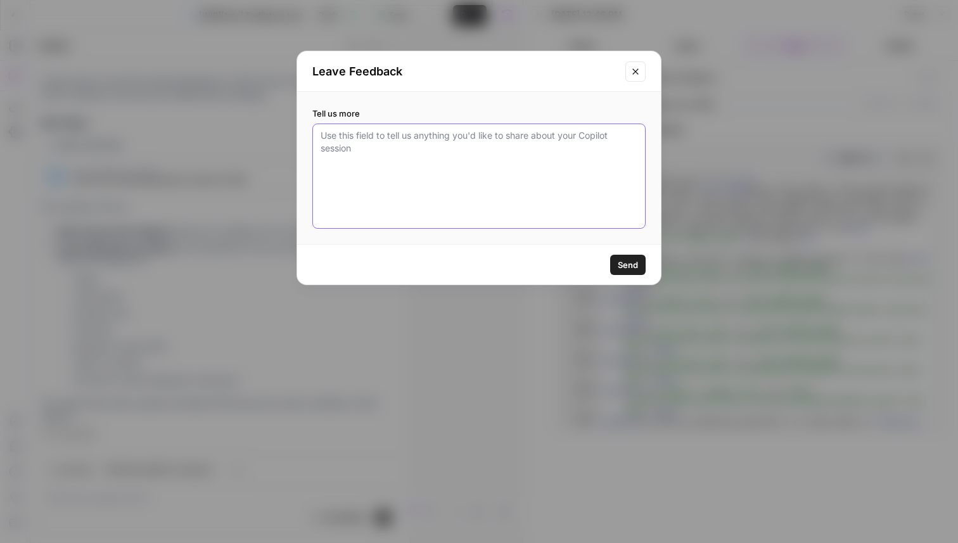
click at [373, 181] on textarea "Tell us more" at bounding box center [479, 176] width 317 height 94
type textarea "This is working great, but shouldn't it use the Convert Content Format utility …"
click at [630, 263] on span "Send" at bounding box center [628, 265] width 20 height 13
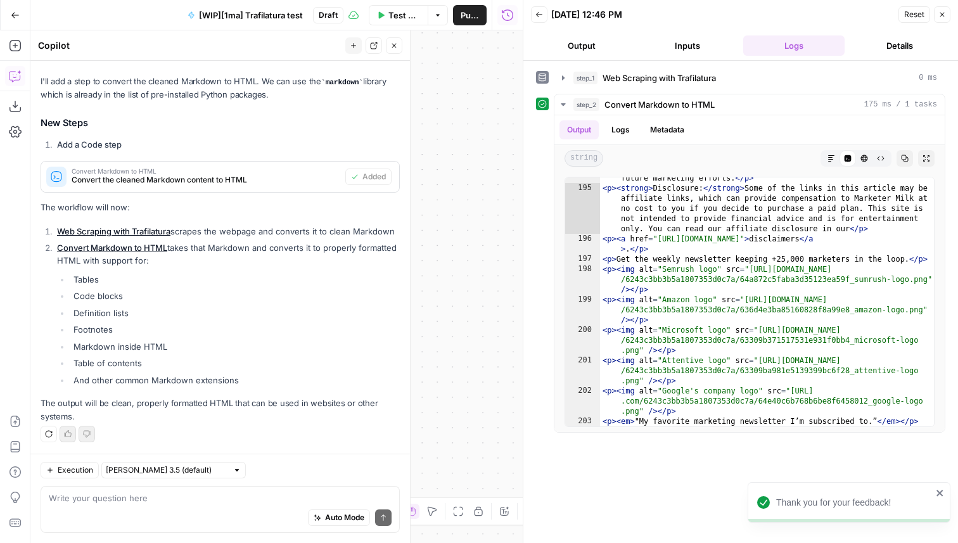
click at [181, 292] on li "Code blocks" at bounding box center [235, 296] width 330 height 13
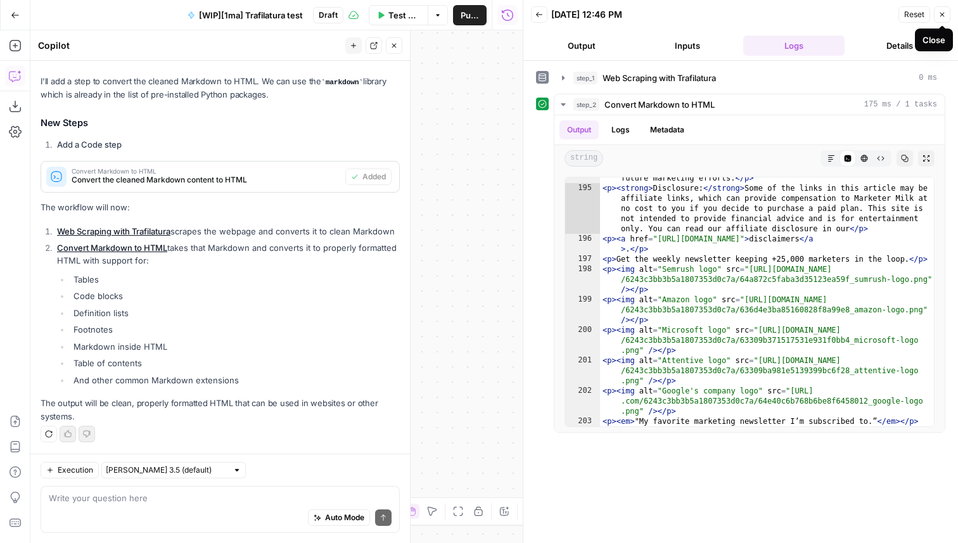
click at [945, 17] on icon "button" at bounding box center [943, 15] width 8 height 8
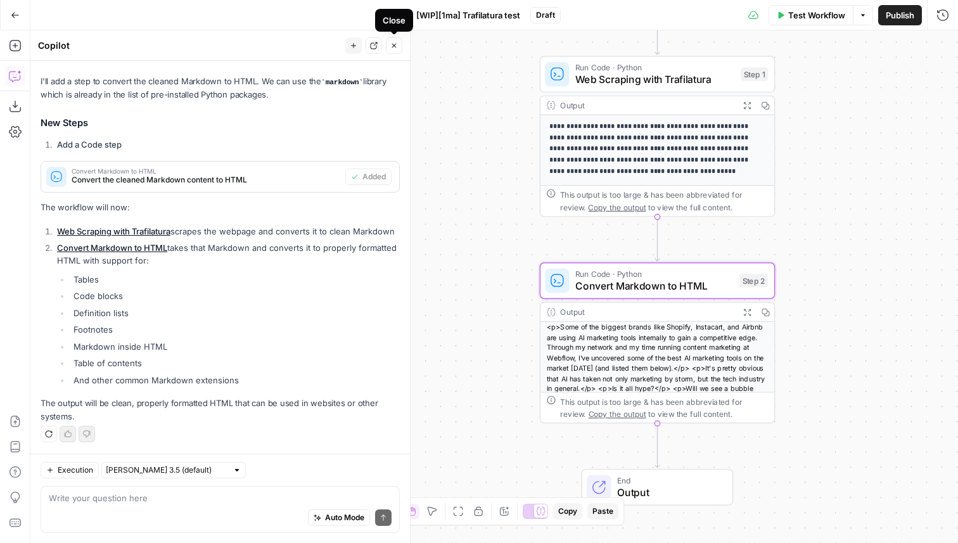
click at [397, 50] on button "Close" at bounding box center [394, 45] width 16 height 16
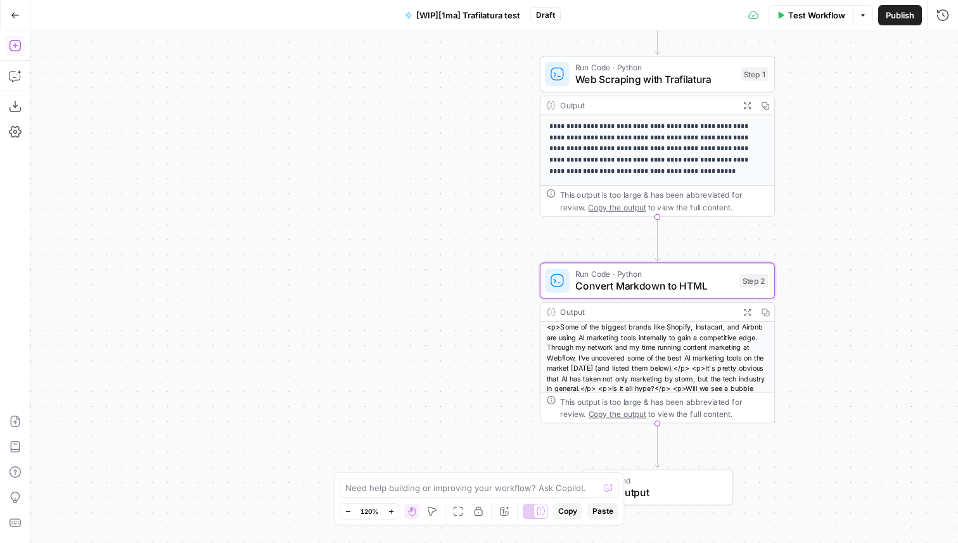
click at [23, 48] on button "Add Steps" at bounding box center [15, 45] width 20 height 20
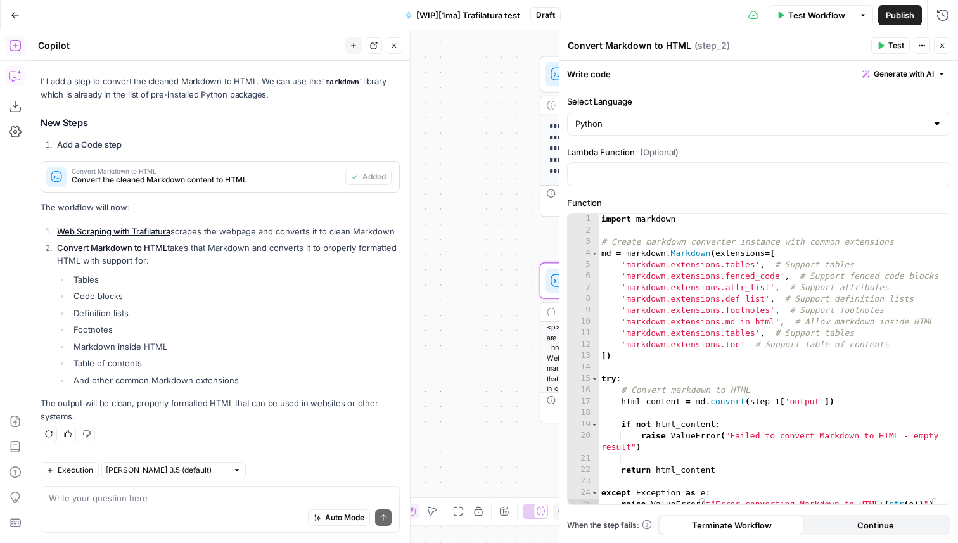
click at [11, 45] on icon "button" at bounding box center [15, 45] width 13 height 13
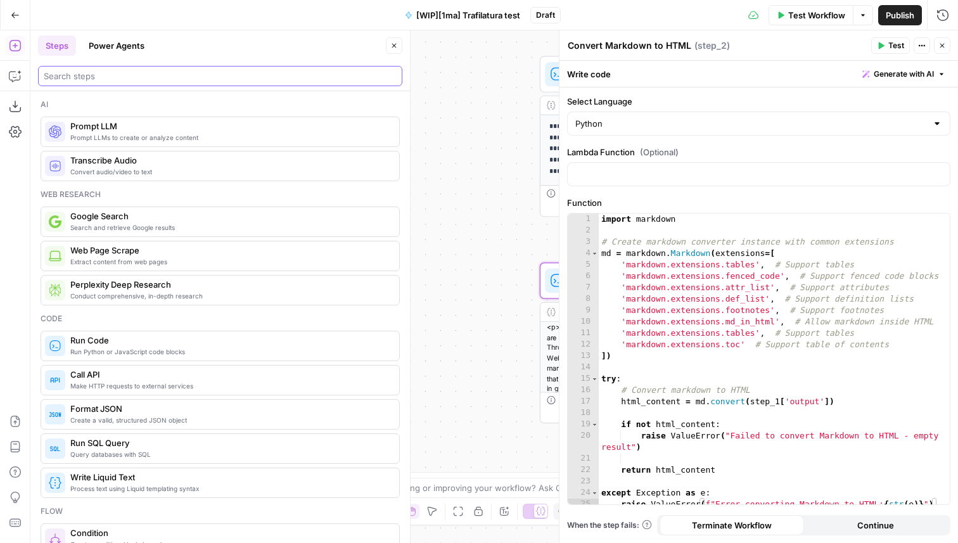
click at [127, 77] on input "search" at bounding box center [220, 76] width 353 height 13
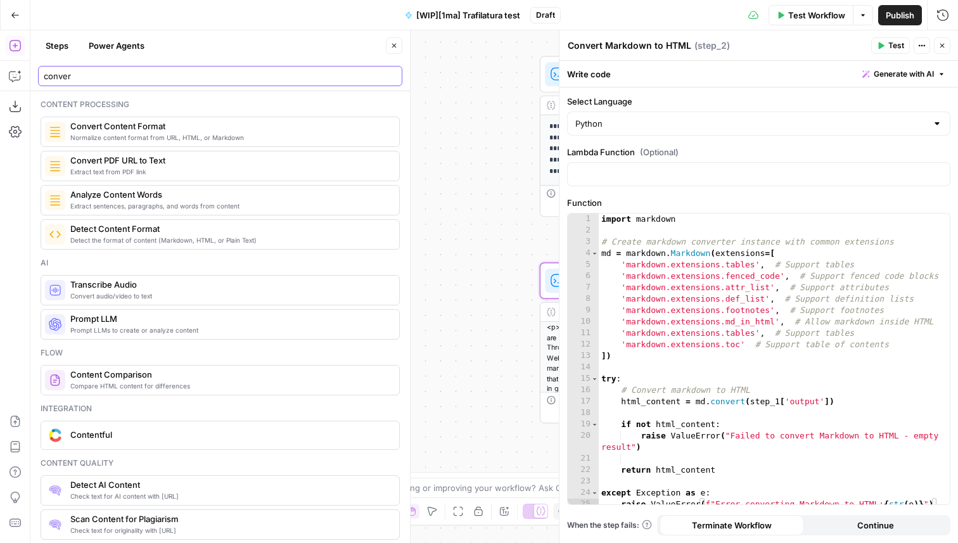
type input "conver"
click at [160, 135] on span "Normalize content format from URL, HTML, or Markdown" at bounding box center [229, 137] width 319 height 10
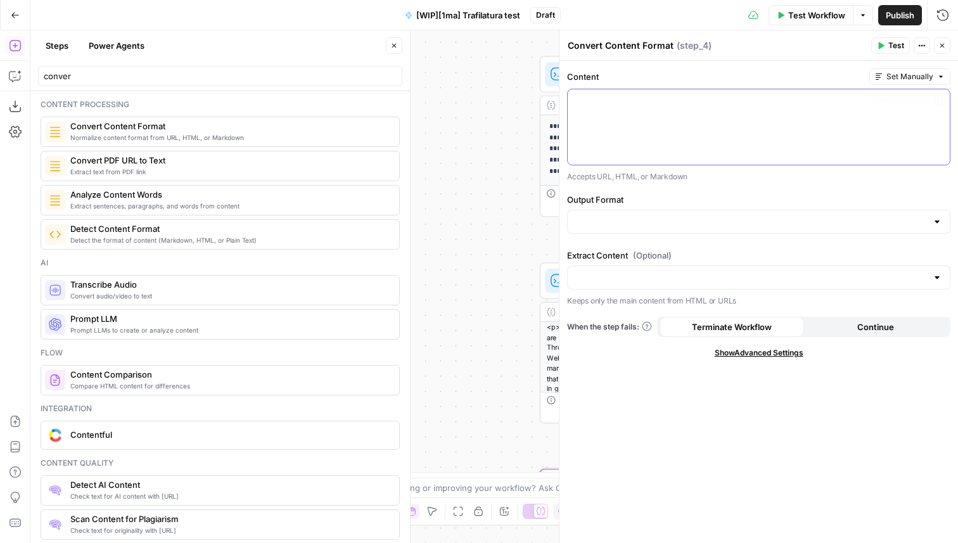
click at [700, 103] on p at bounding box center [758, 100] width 367 height 13
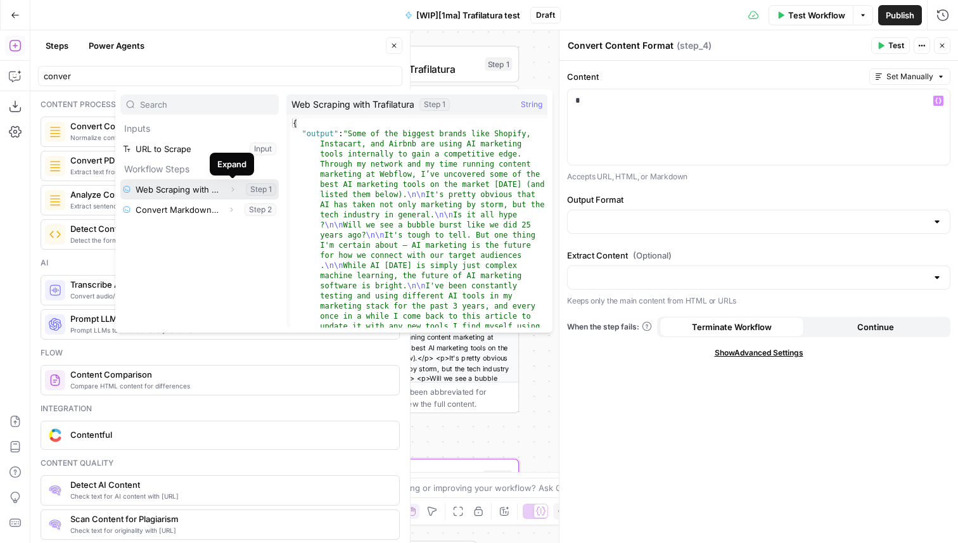
click at [234, 188] on icon "button" at bounding box center [233, 190] width 8 height 8
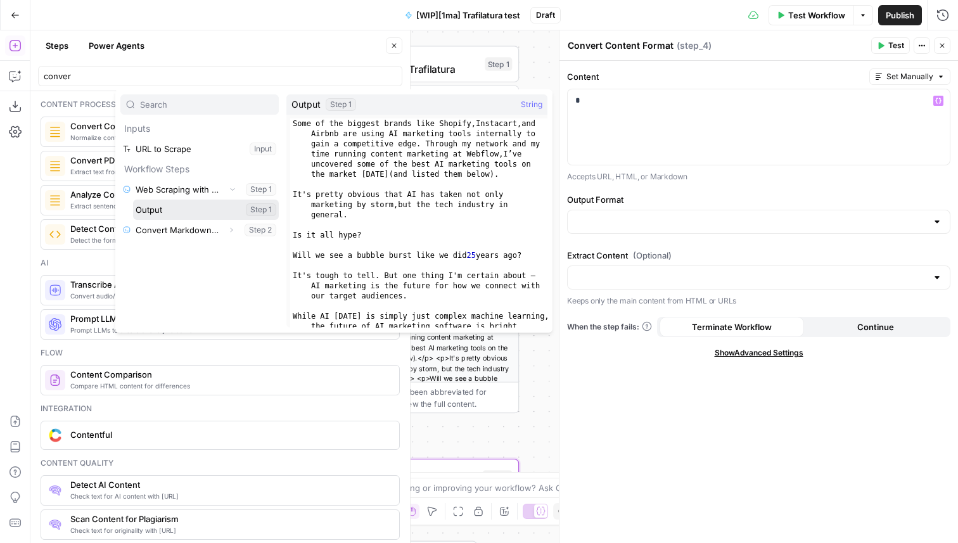
click at [159, 210] on button "Select variable Output" at bounding box center [206, 210] width 146 height 20
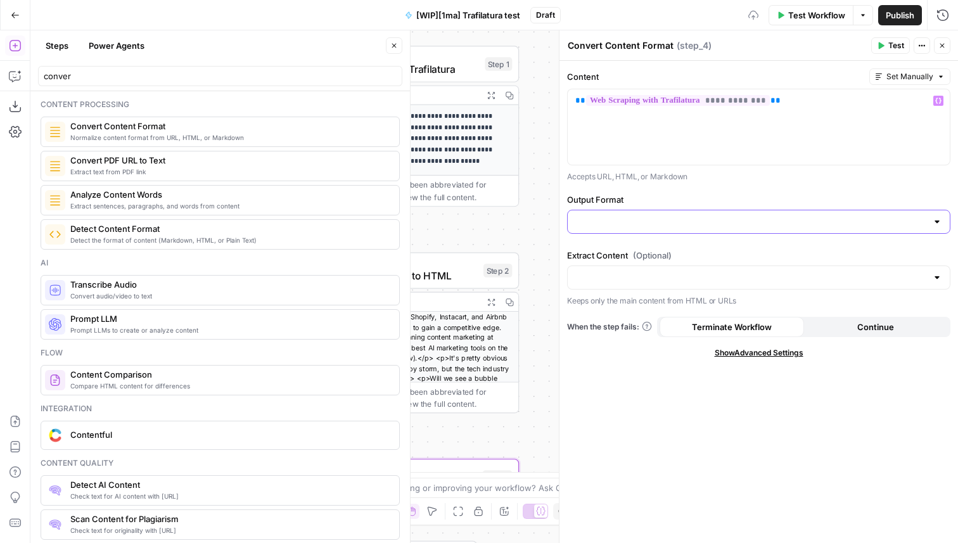
click at [626, 217] on input "Output Format" at bounding box center [751, 221] width 352 height 13
click at [605, 257] on span "HTML" at bounding box center [756, 253] width 357 height 13
type input "HTML"
click at [616, 273] on input "Extract Content (Optional)" at bounding box center [751, 277] width 352 height 13
click at [589, 325] on span "No" at bounding box center [756, 327] width 357 height 13
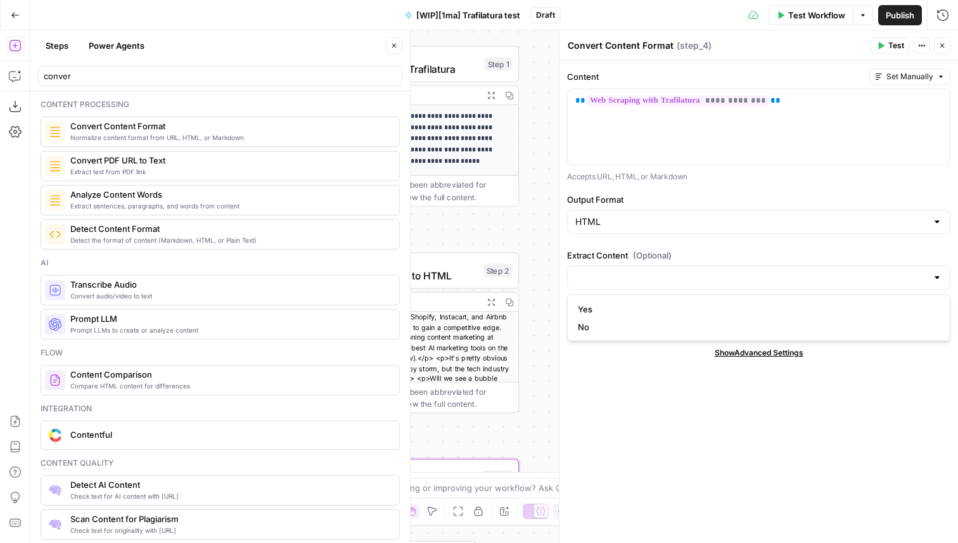
type input "No"
click at [890, 44] on span "Test" at bounding box center [897, 45] width 16 height 11
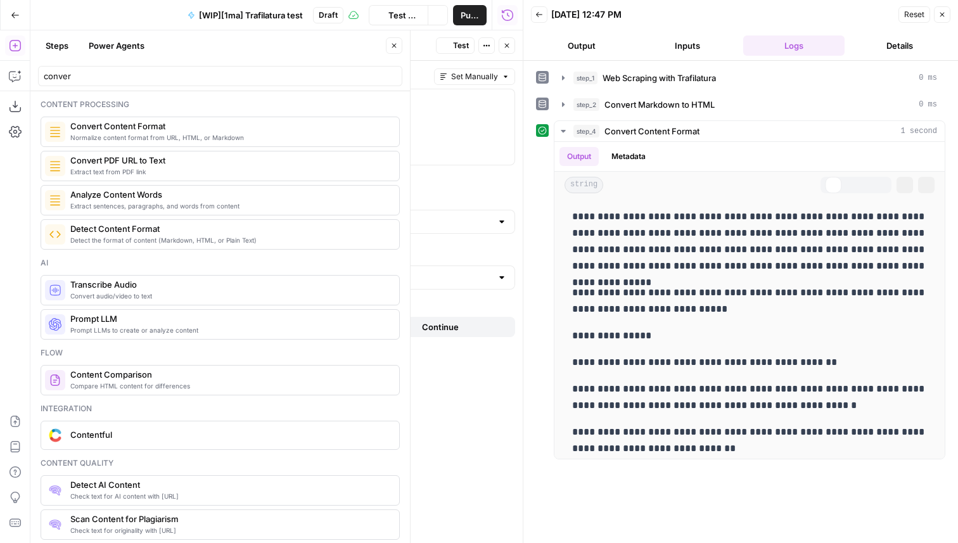
click at [504, 48] on icon "button" at bounding box center [507, 46] width 8 height 8
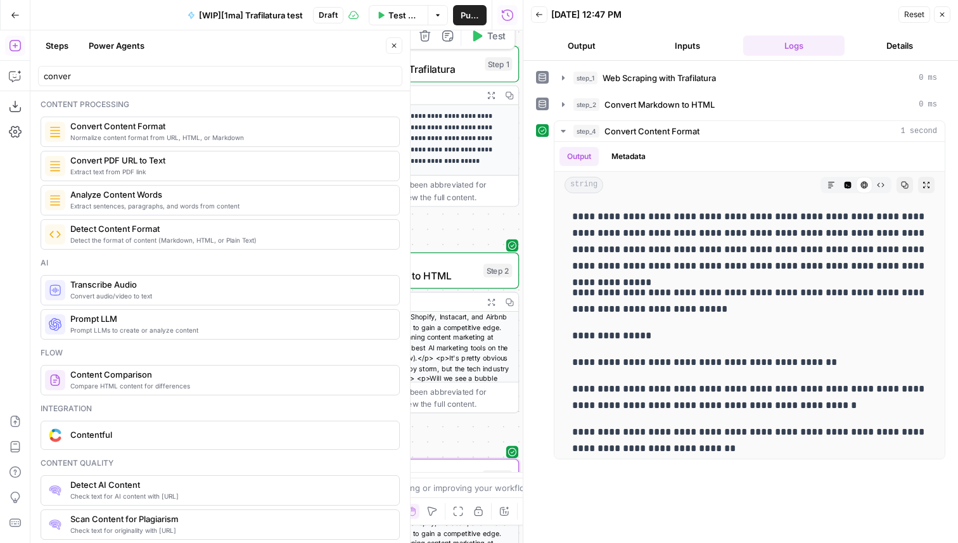
click at [393, 48] on icon "button" at bounding box center [394, 46] width 8 height 8
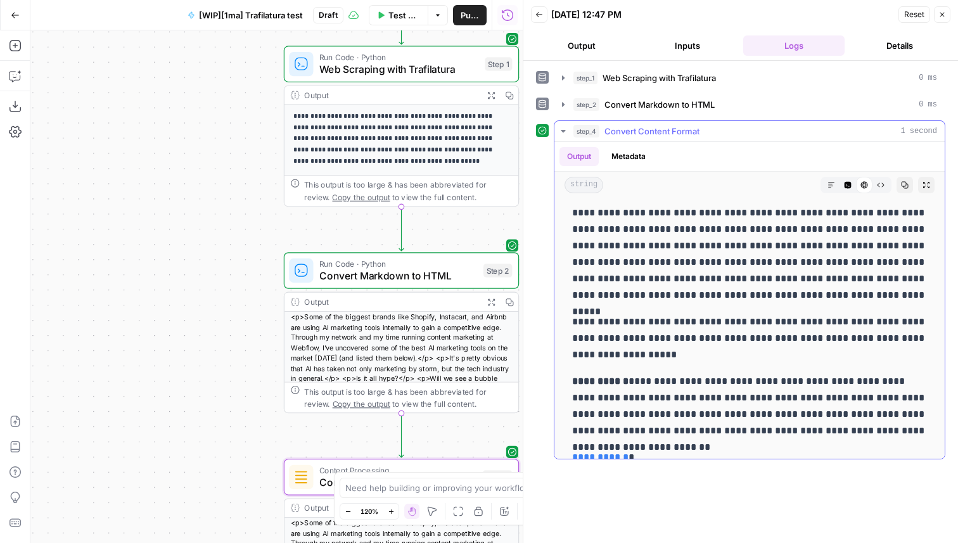
scroll to position [16553, 0]
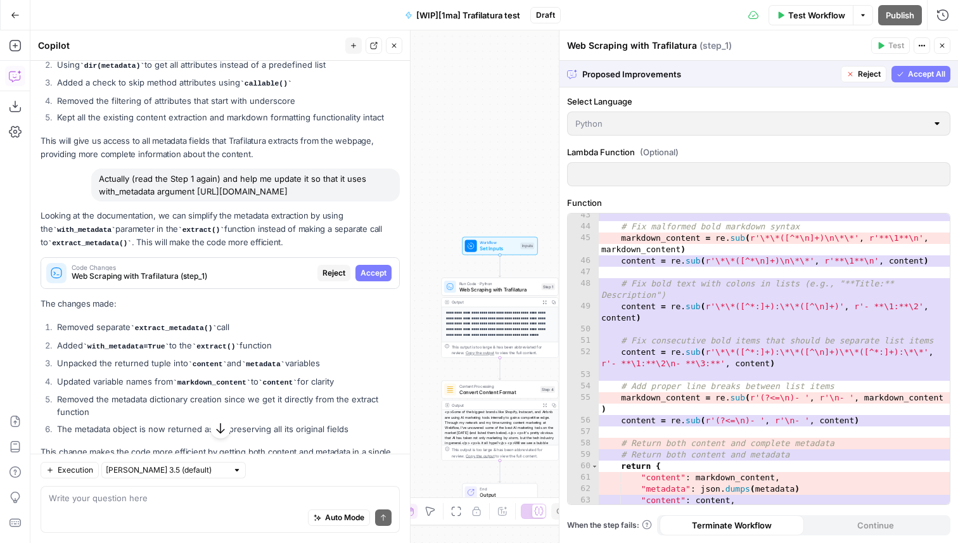
scroll to position [599, 0]
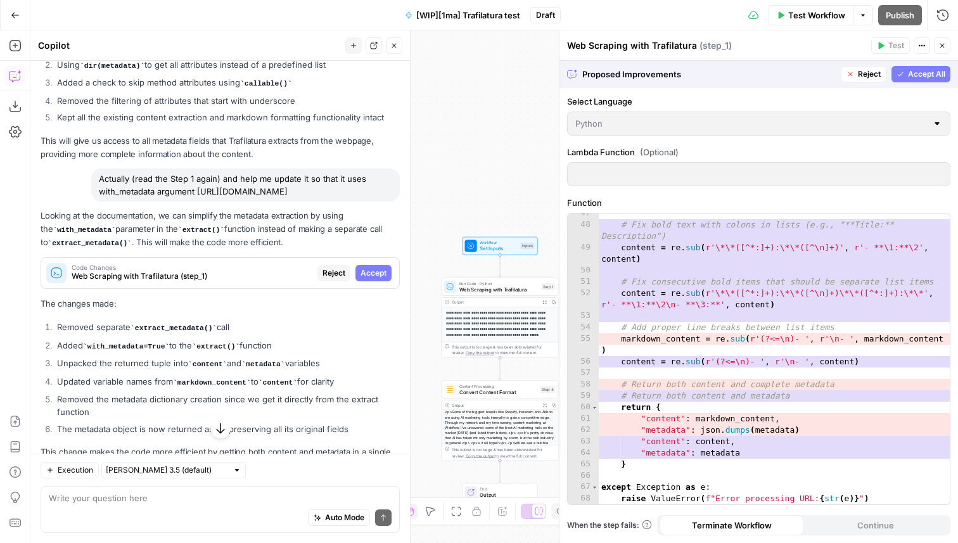
click at [920, 77] on span "Accept All" at bounding box center [926, 73] width 37 height 11
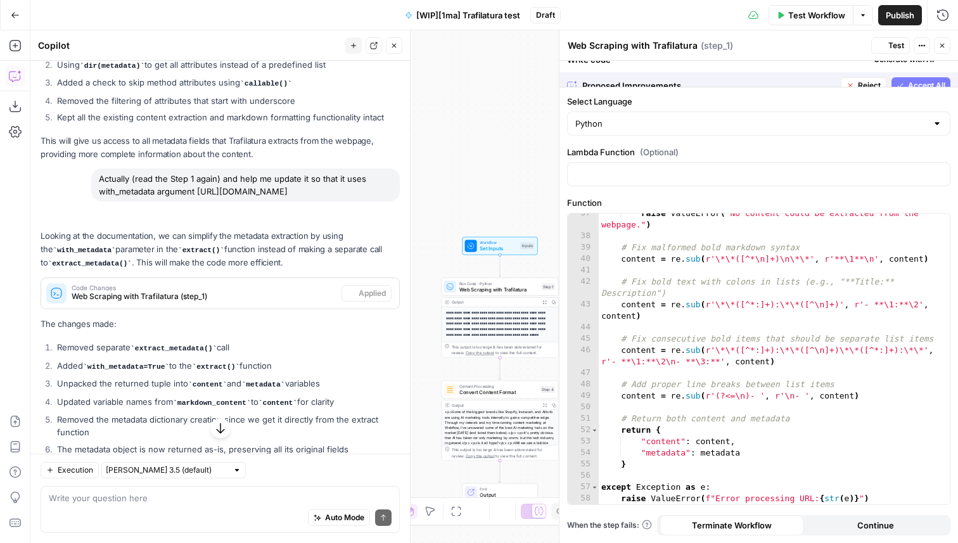
scroll to position [462, 0]
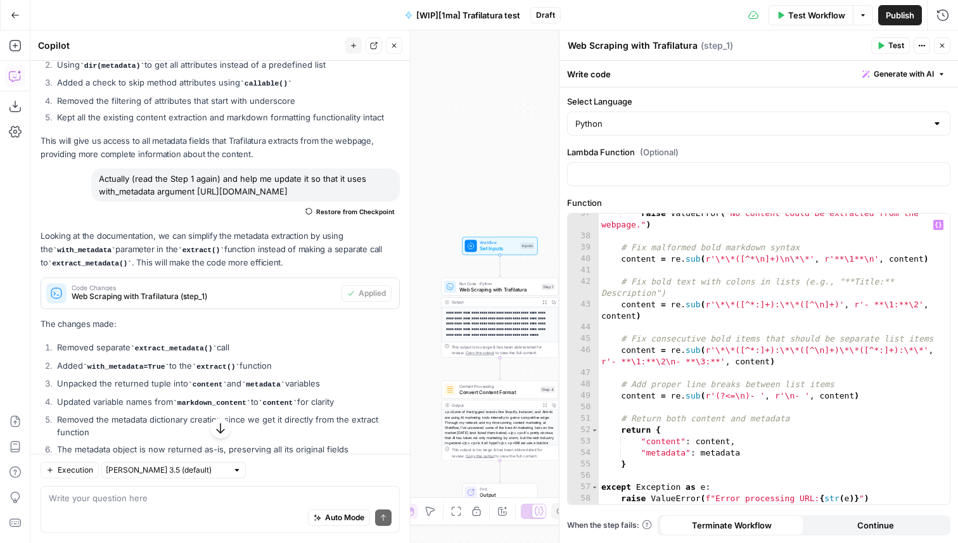
click at [792, 361] on div "raise ValueError ( "No content could be extracted from the webpage." ) # Fix ma…" at bounding box center [774, 370] width 351 height 325
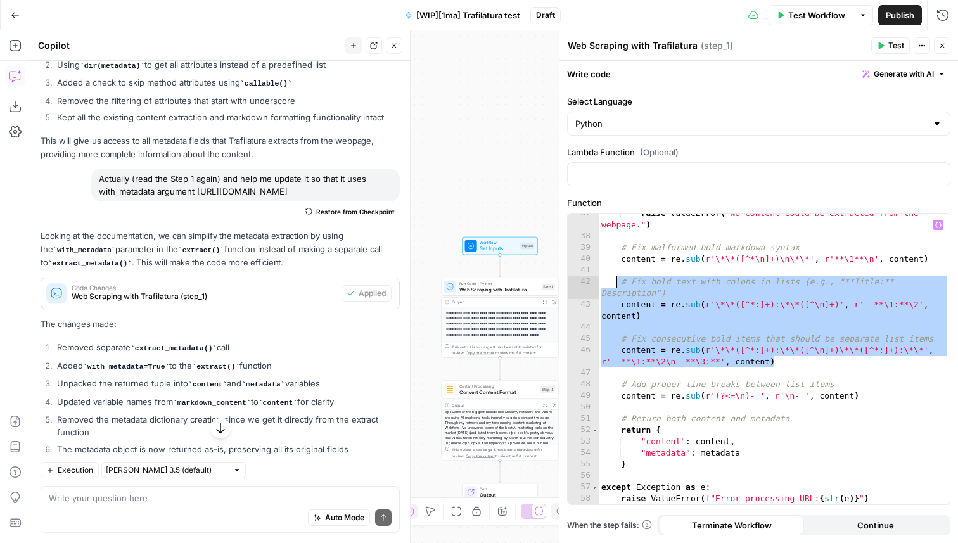
click at [619, 282] on div "raise ValueError ( "No content could be extracted from the webpage." ) # Fix ma…" at bounding box center [774, 370] width 351 height 325
type textarea "**********"
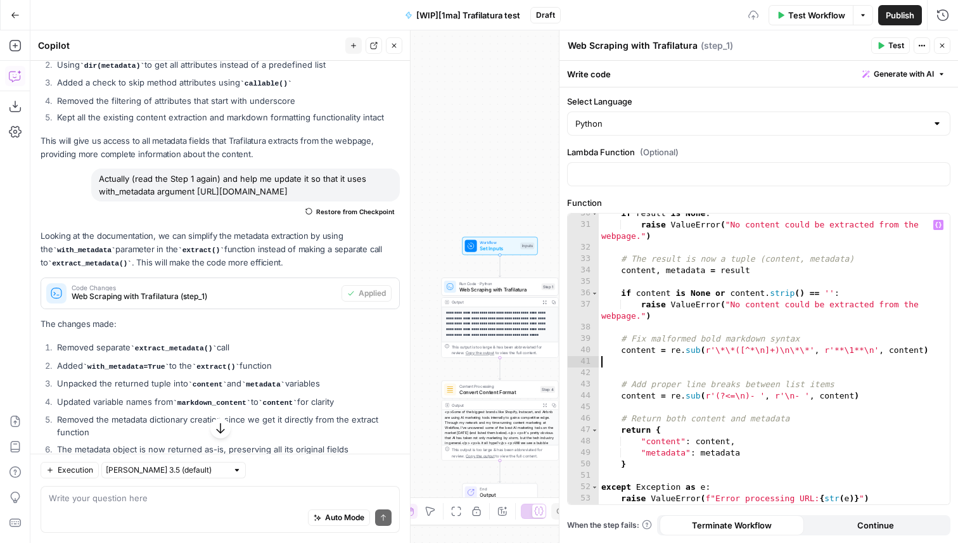
type textarea "**********"
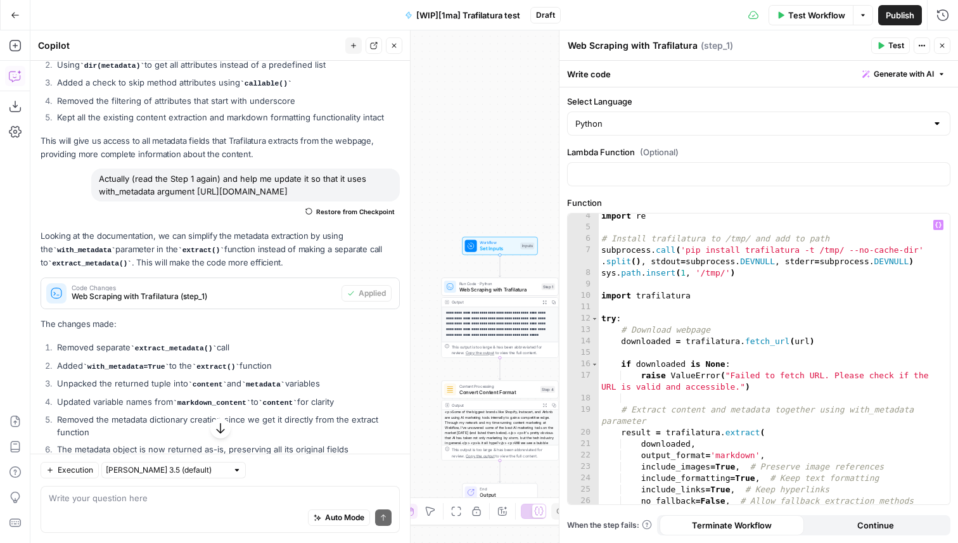
scroll to position [37, 0]
click at [891, 41] on span "Test" at bounding box center [897, 45] width 16 height 11
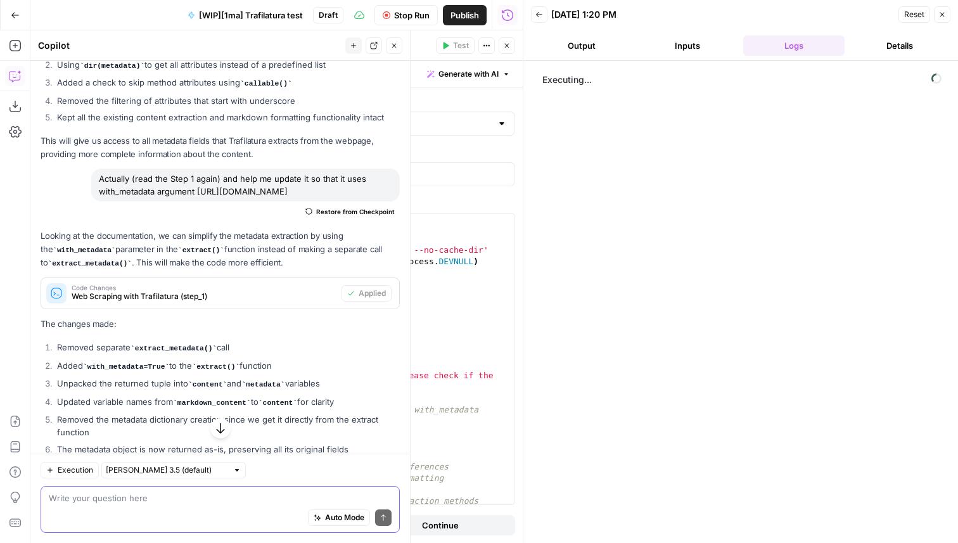
click at [96, 501] on textarea at bounding box center [220, 498] width 343 height 13
type textarea "Can we output HTML instead of Markdown in Step 1?"
click at [384, 522] on button "Send" at bounding box center [383, 518] width 16 height 16
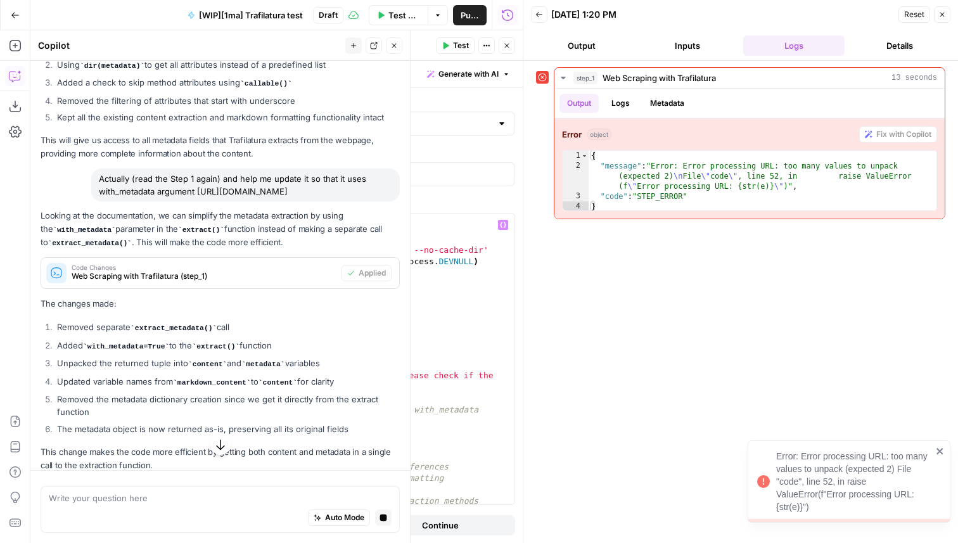
scroll to position [55, 0]
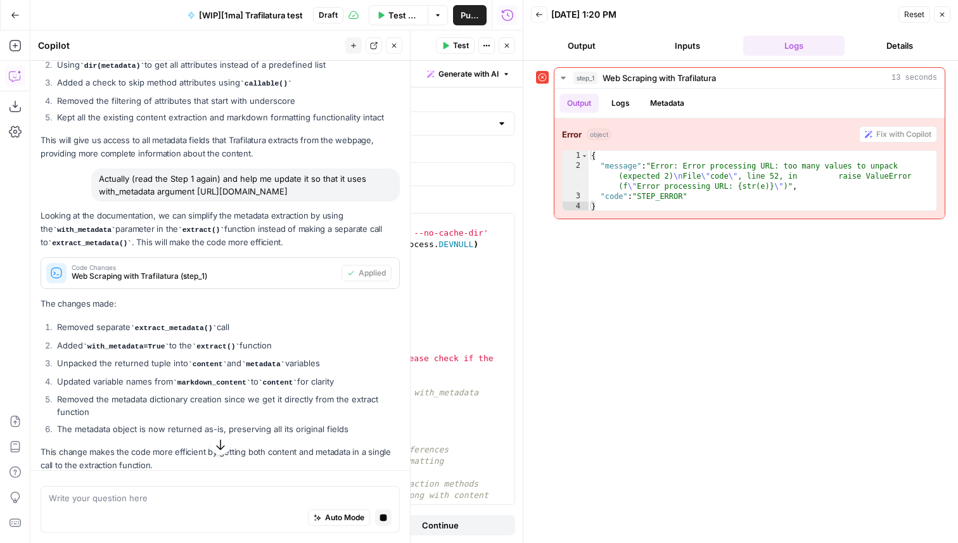
click at [678, 50] on button "Inputs" at bounding box center [688, 45] width 101 height 20
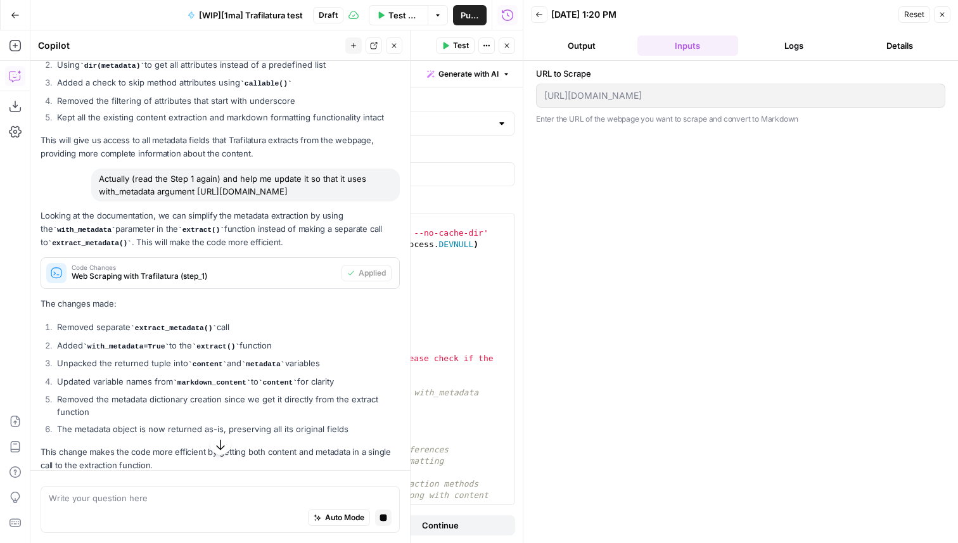
click at [600, 39] on button "Output" at bounding box center [581, 45] width 101 height 20
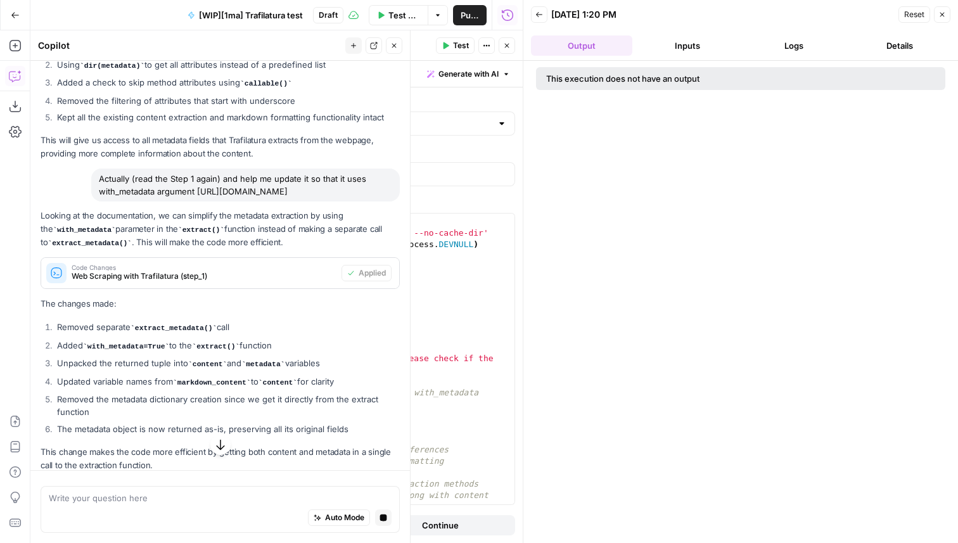
click at [811, 37] on button "Logs" at bounding box center [793, 45] width 101 height 20
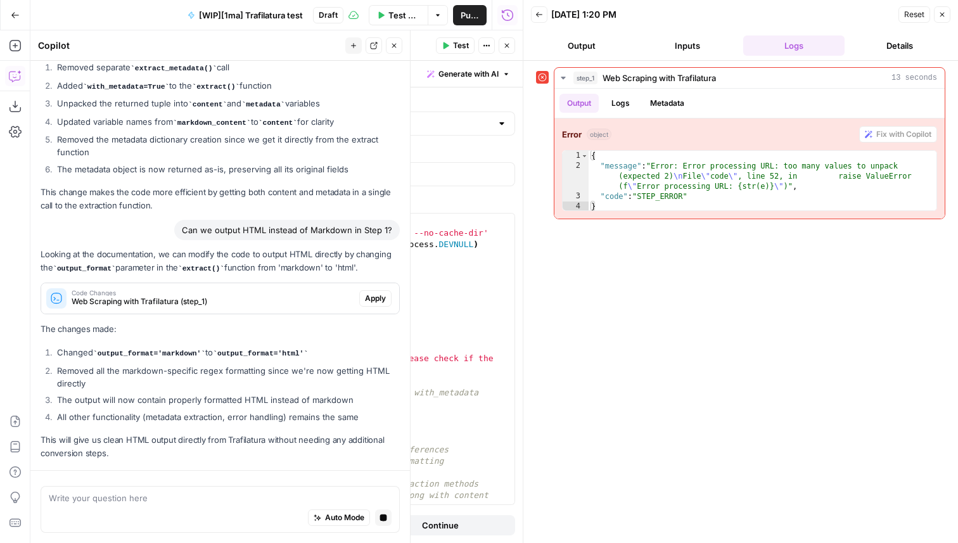
click at [253, 323] on p "The changes made:" at bounding box center [220, 329] width 359 height 13
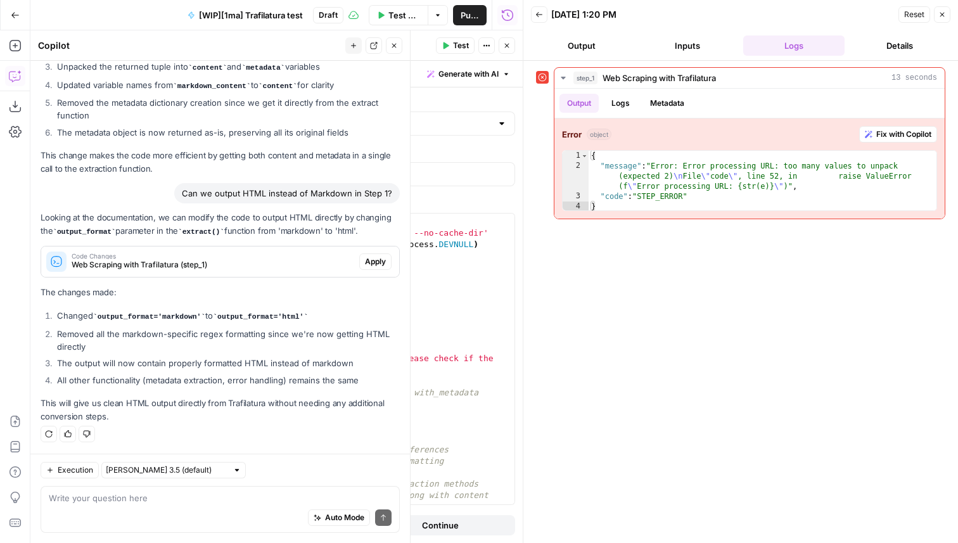
click at [366, 266] on span "Apply" at bounding box center [375, 261] width 21 height 11
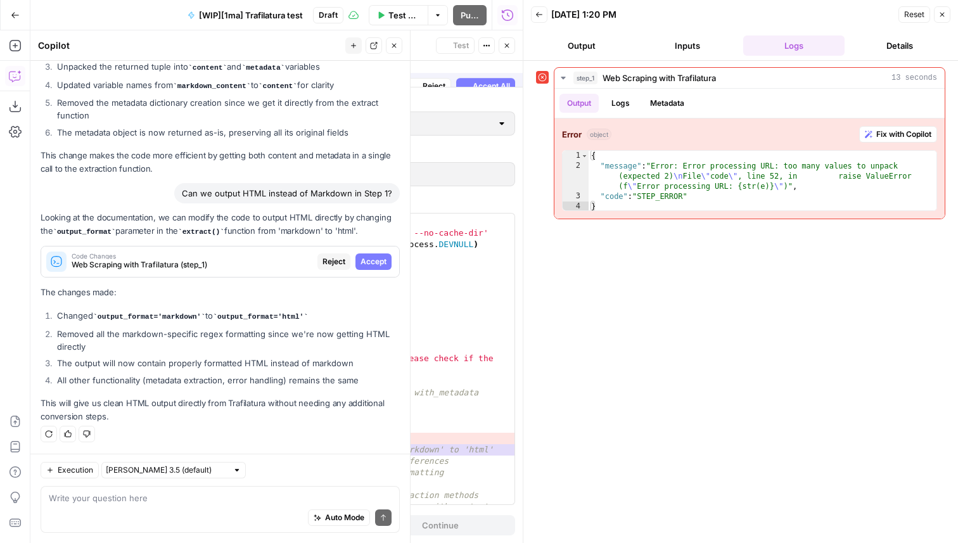
scroll to position [4369, 0]
click at [473, 229] on div "**********" at bounding box center [323, 359] width 382 height 291
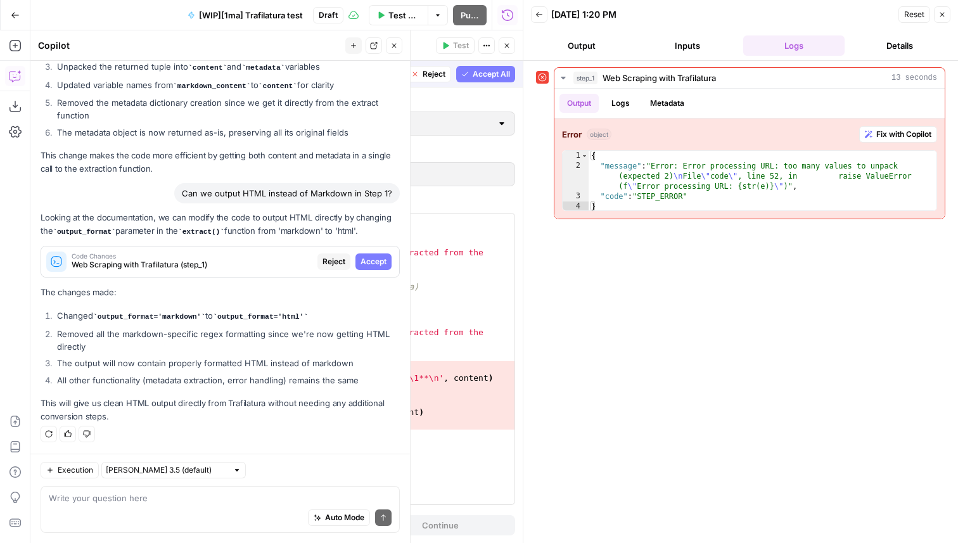
scroll to position [354, 0]
click at [477, 75] on span "Accept All" at bounding box center [491, 73] width 37 height 11
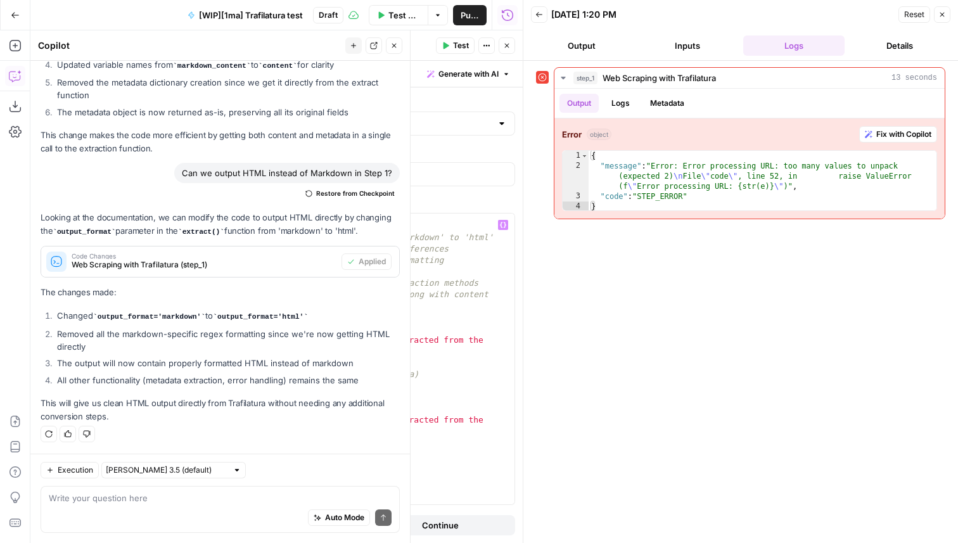
scroll to position [255, 0]
type textarea "**********"
click at [324, 385] on div "result = trafilatura . extract ( downloaded , output_format = 'html' , # Change…" at bounding box center [339, 366] width 351 height 314
click at [363, 359] on div "result = trafilatura . extract ( downloaded , output_format = 'html' , # Change…" at bounding box center [339, 366] width 351 height 314
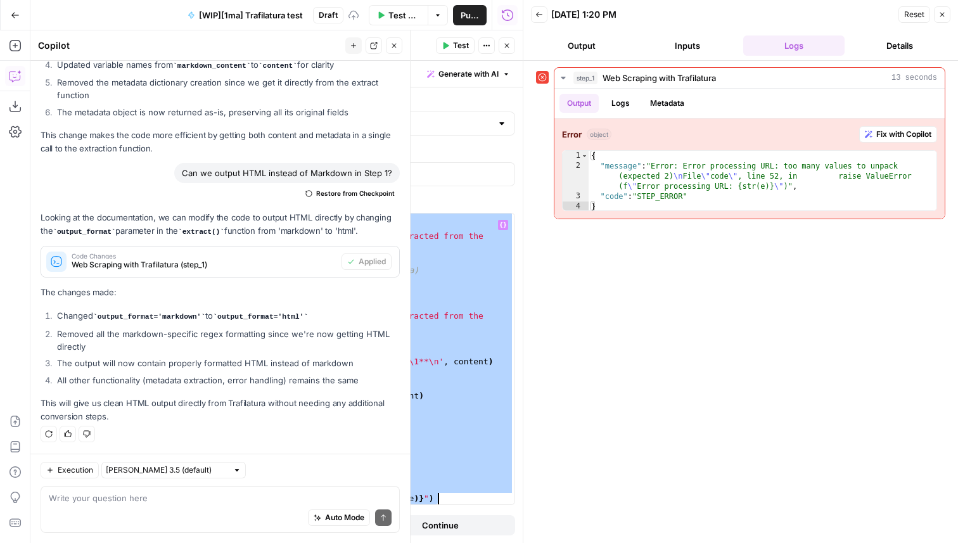
scroll to position [371, 0]
click at [378, 358] on div "if result is None : raise ValueError ( "No content could be extracted from the …" at bounding box center [339, 365] width 351 height 314
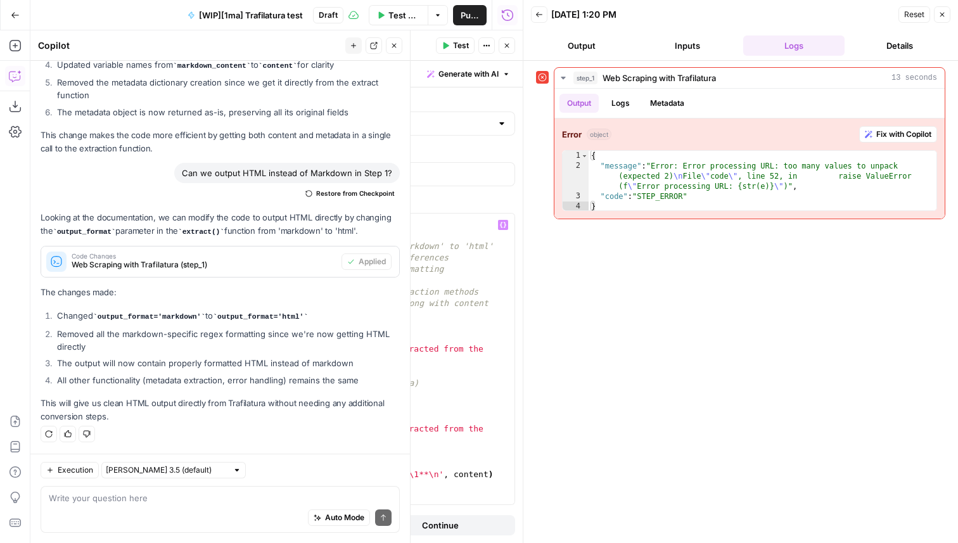
scroll to position [253, 0]
click at [284, 250] on div "result = trafilatura . extract ( downloaded , output_format = 'markdown' , outp…" at bounding box center [339, 368] width 351 height 314
click at [350, 234] on div "result = trafilatura . extract ( downloaded , output_format = 'markdown' , outp…" at bounding box center [339, 368] width 351 height 314
click at [350, 244] on div "result = trafilatura . extract ( downloaded , output_format = 'markdown' , outp…" at bounding box center [339, 368] width 351 height 314
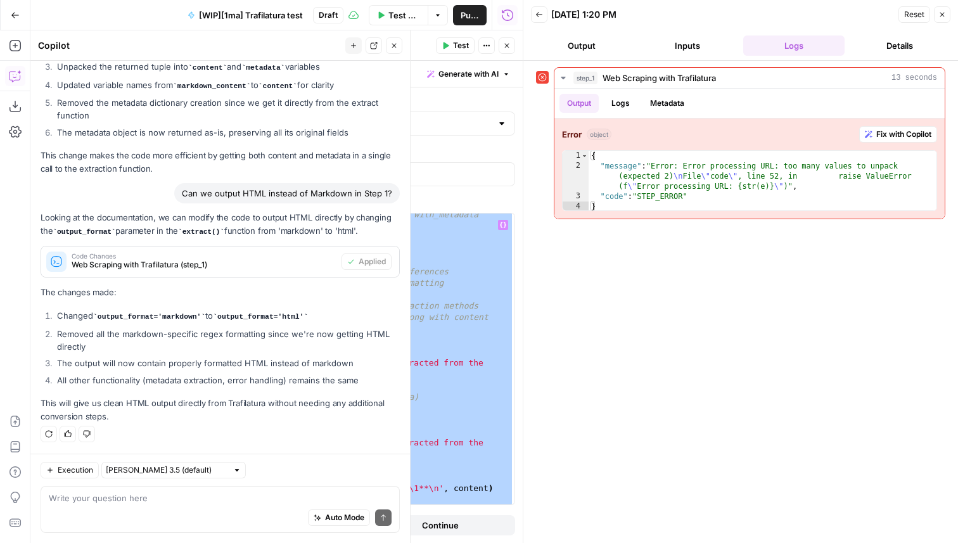
scroll to position [204, 0]
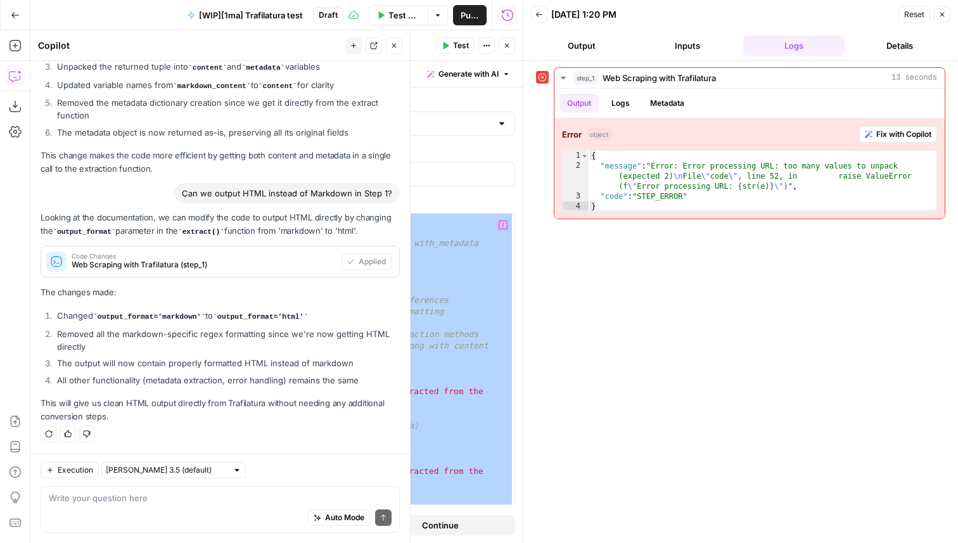
click at [335, 286] on div "raise ValueError ( "Failed to fetch URL. Please check if the URL is valid and a…" at bounding box center [339, 365] width 351 height 325
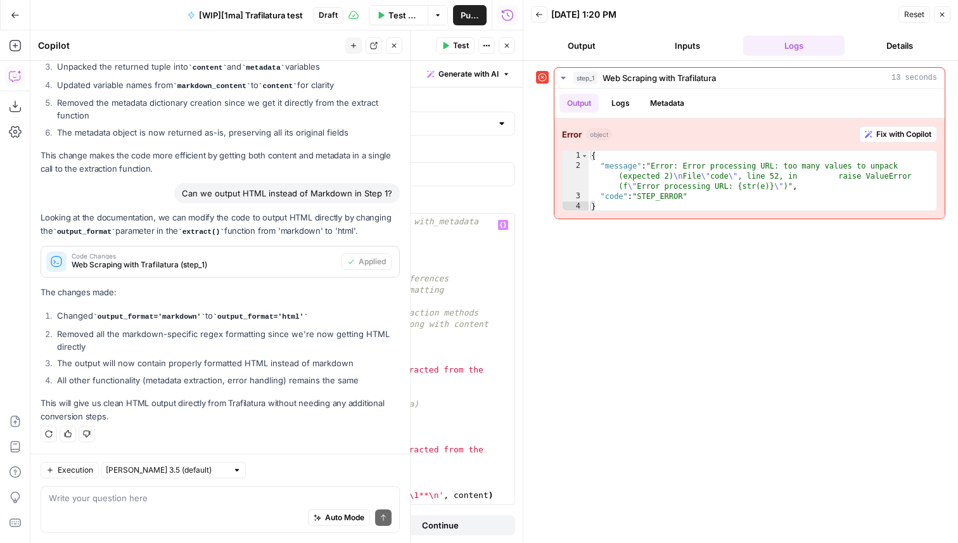
scroll to position [225, 0]
click at [299, 265] on div "# Extract content and metadata together using with_metadata parameter result = …" at bounding box center [339, 362] width 351 height 314
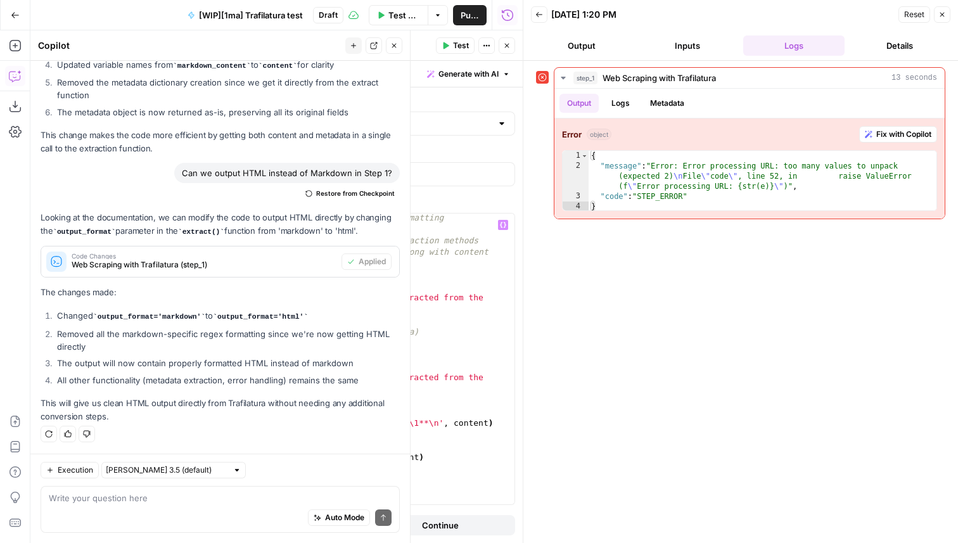
scroll to position [157, 0]
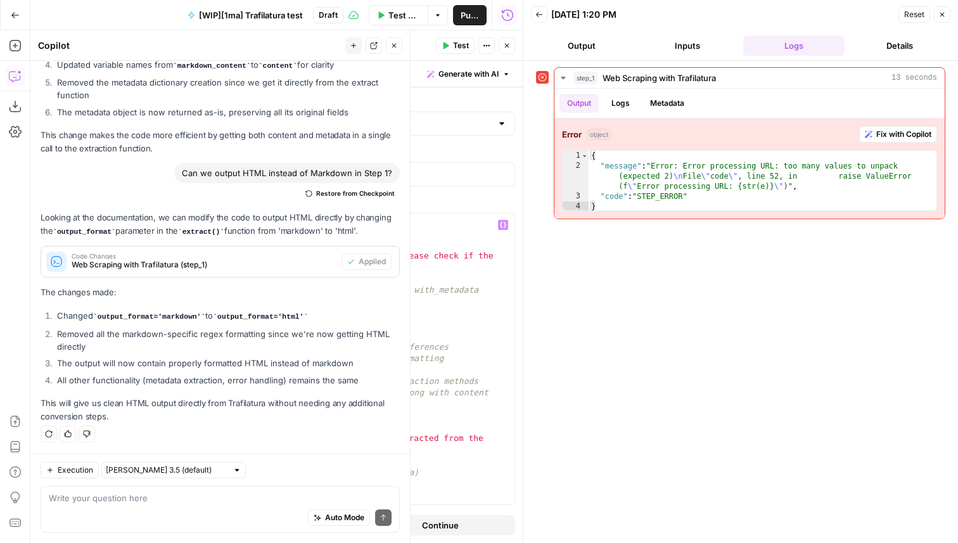
click at [318, 359] on div "# Download webpage downloaded = trafilatura . fetch_url ( url ) if downloaded i…" at bounding box center [339, 362] width 351 height 314
click at [453, 48] on span "Test" at bounding box center [461, 45] width 16 height 11
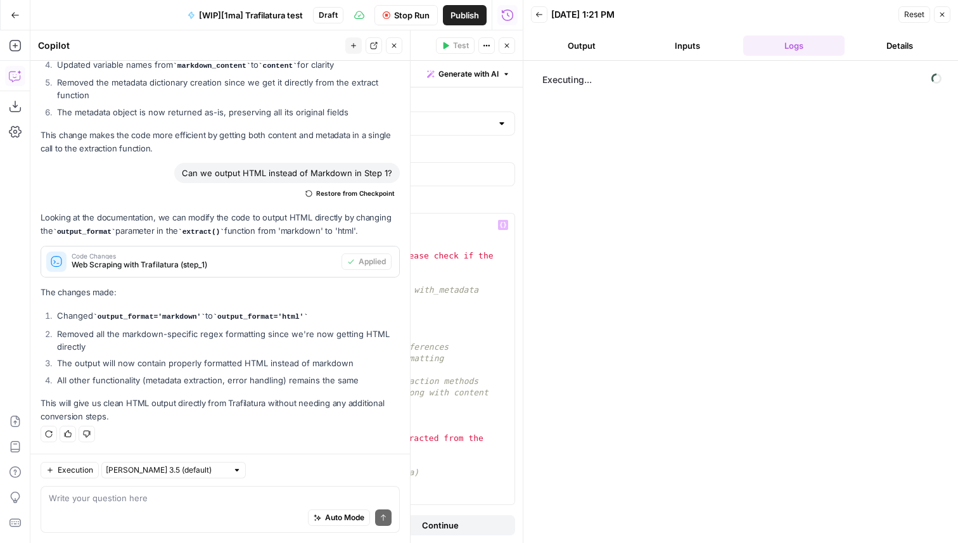
type textarea "**********"
click at [418, 221] on div "# Download webpage downloaded = trafilatura . fetch_url ( url ) if downloaded i…" at bounding box center [339, 362] width 351 height 314
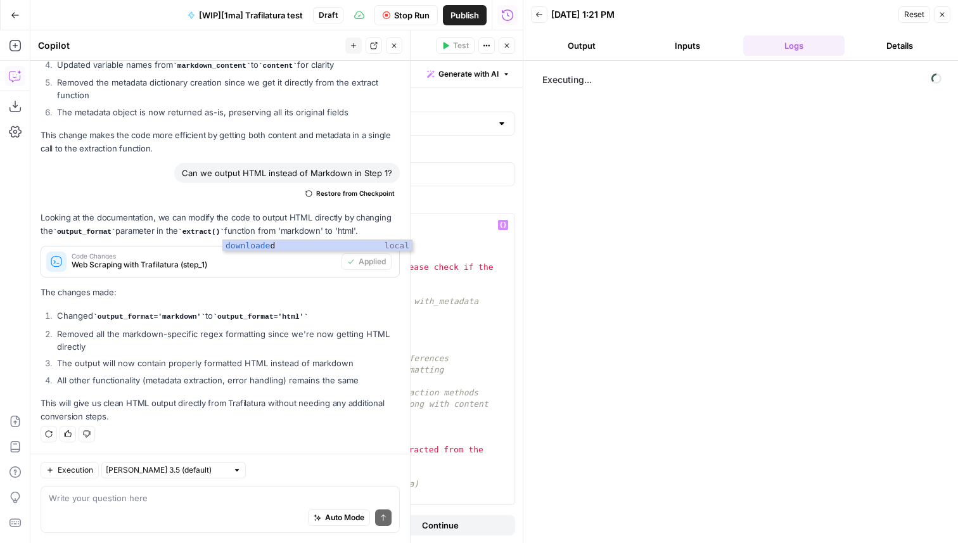
type textarea "**********"
click at [240, 420] on div "# Download webpage downloaded = trafilatura . fetch_url ( url ) print ( '.downl…" at bounding box center [339, 362] width 351 height 314
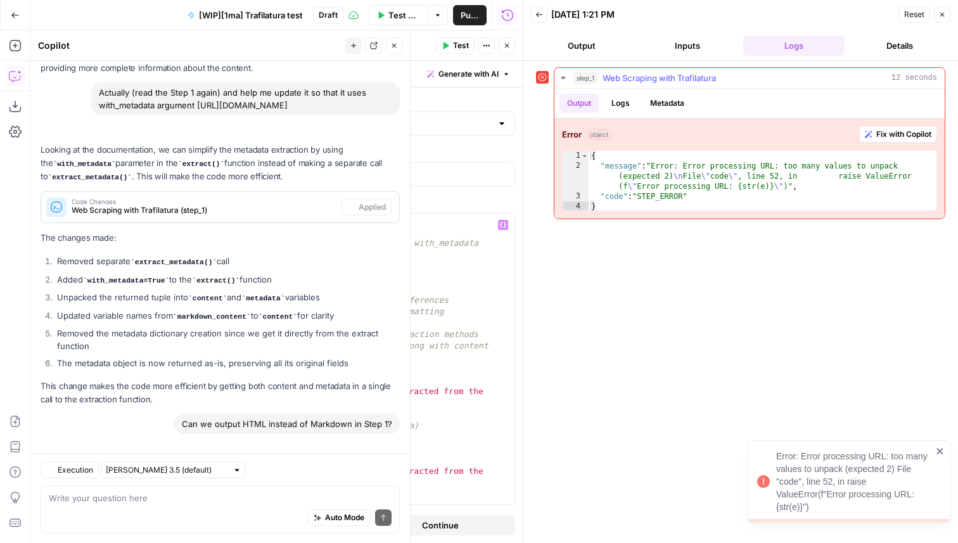
scroll to position [4592, 0]
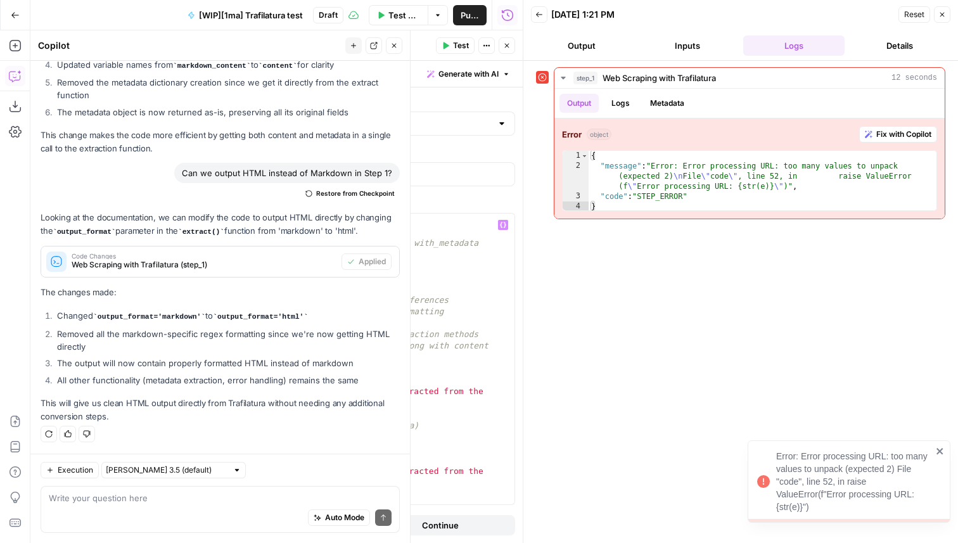
type textarea "*"
click at [167, 501] on textarea at bounding box center [220, 498] width 343 height 13
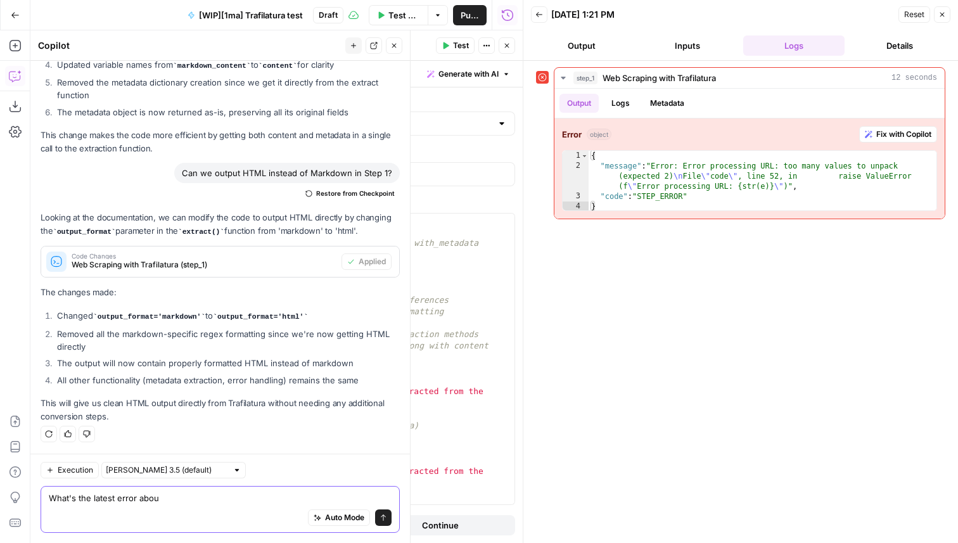
type textarea "What's the latest error about"
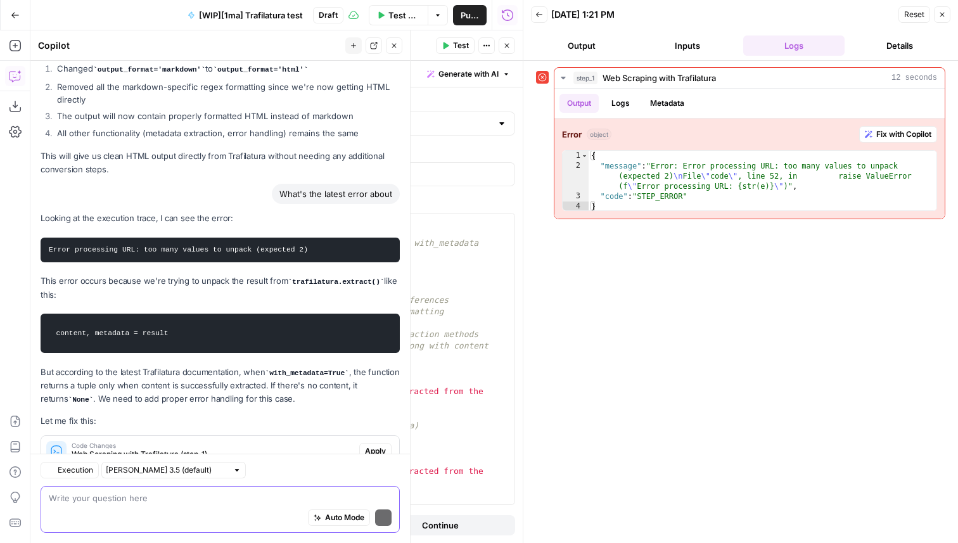
scroll to position [5104, 0]
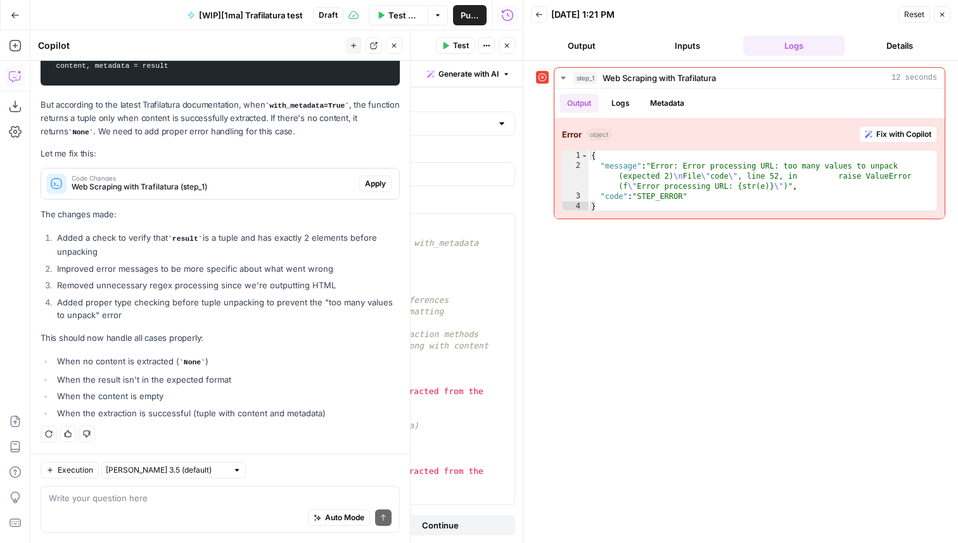
click at [378, 188] on span "Apply" at bounding box center [375, 183] width 21 height 11
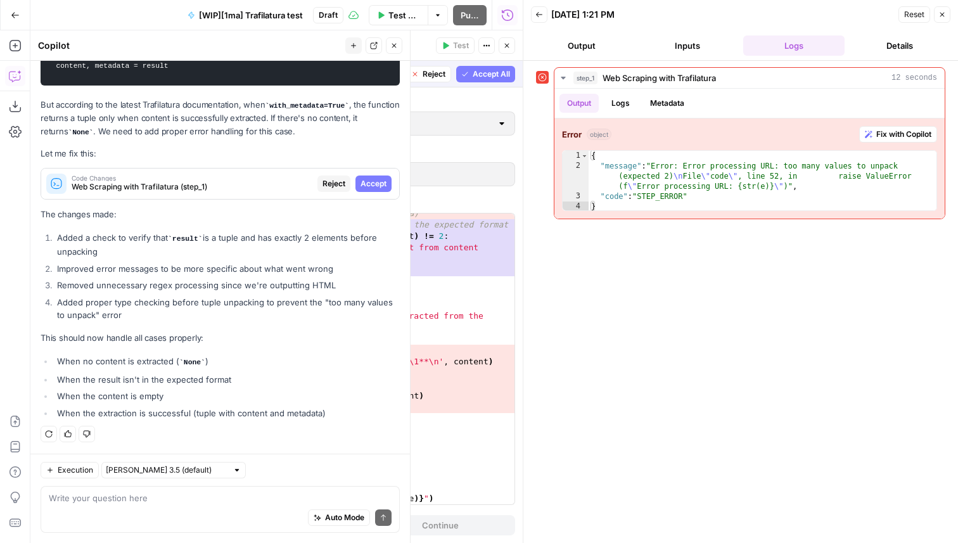
scroll to position [439, 0]
click at [424, 75] on span "Reject" at bounding box center [434, 73] width 23 height 11
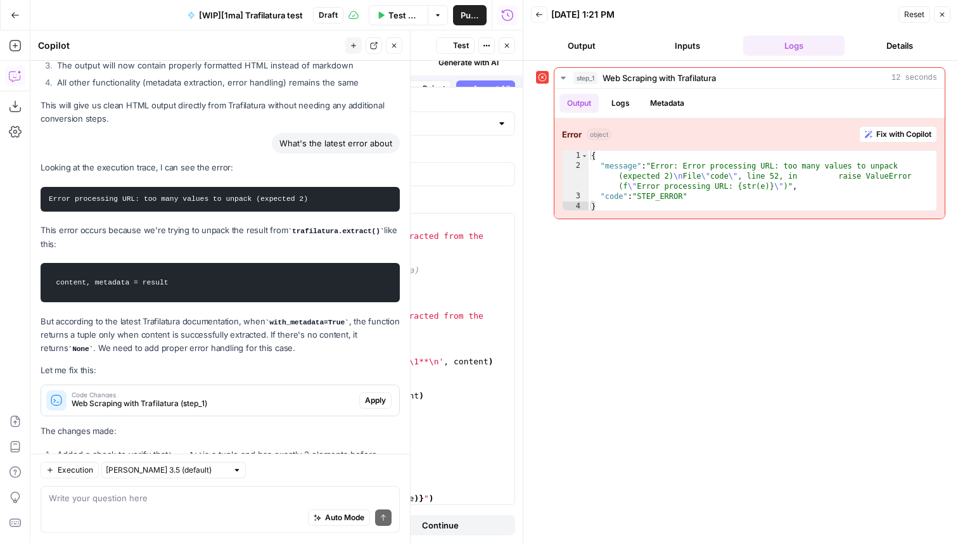
scroll to position [5104, 0]
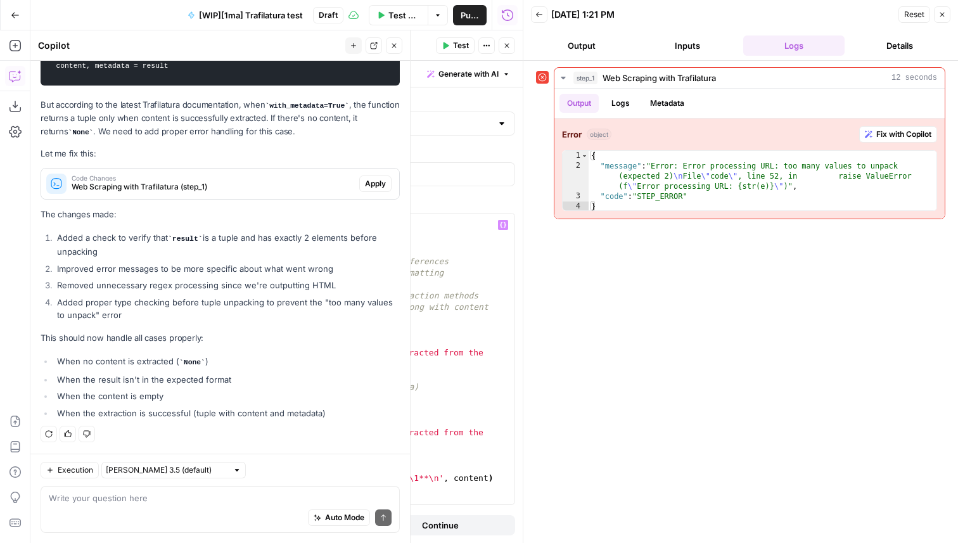
click at [248, 330] on div "# Extract content and metadata together using with_metadata parameter result = …" at bounding box center [339, 361] width 351 height 325
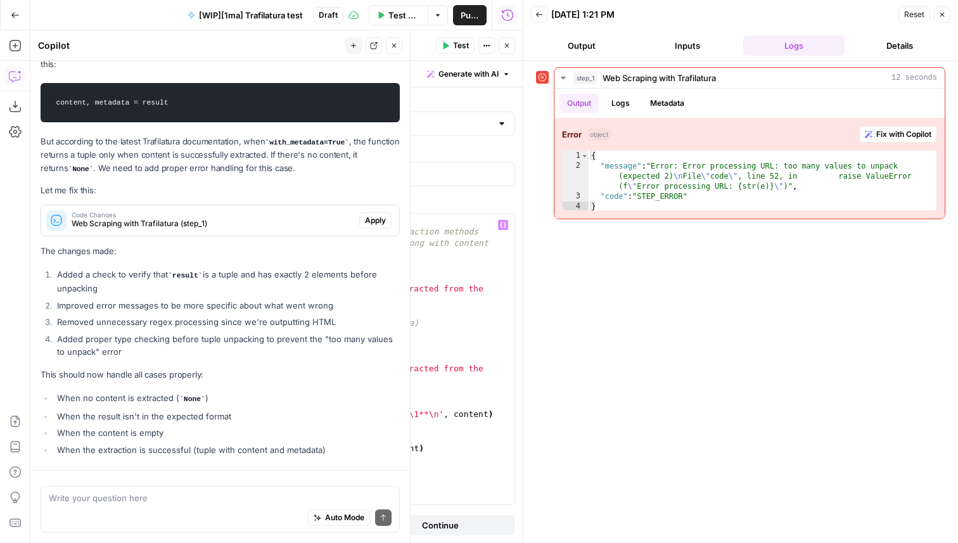
scroll to position [320, 0]
click at [216, 245] on div "include_links = True , # Keep hyperlinks no_fallback = False , # Allow fallback…" at bounding box center [339, 370] width 351 height 314
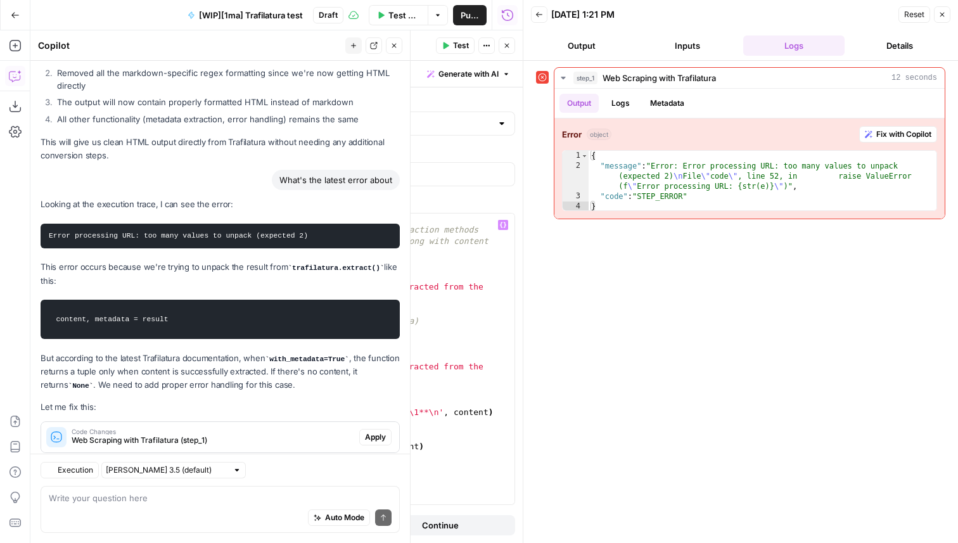
scroll to position [5104, 0]
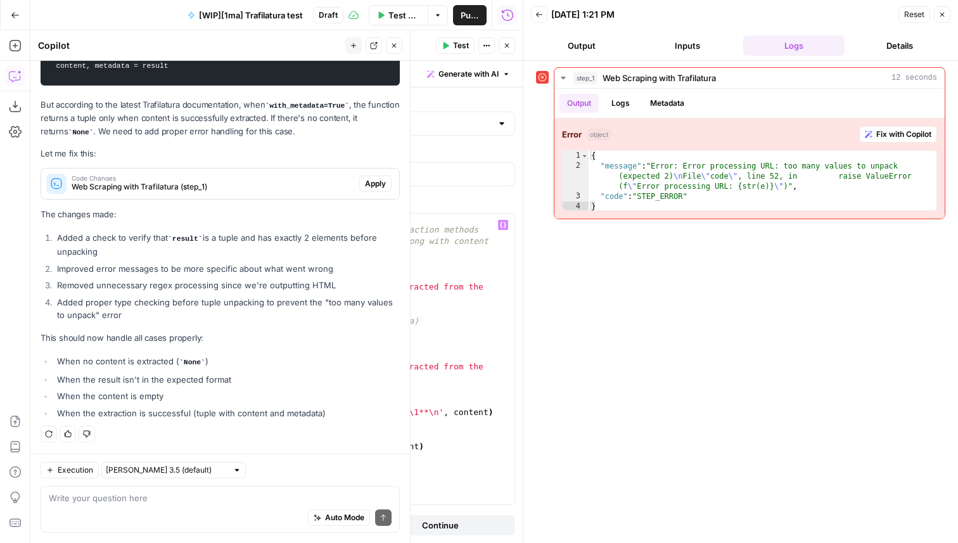
click at [208, 247] on div "include_links = True , # Keep hyperlinks no_fallback = False , # Allow fallback…" at bounding box center [339, 370] width 351 height 314
type textarea "*"
click at [455, 48] on span "Test" at bounding box center [461, 45] width 16 height 11
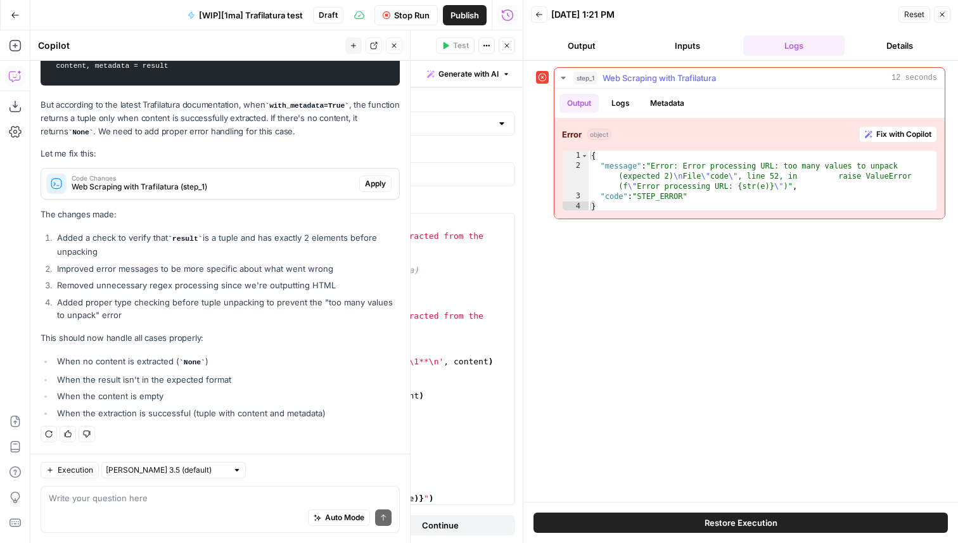
click at [621, 97] on button "Logs" at bounding box center [621, 103] width 34 height 19
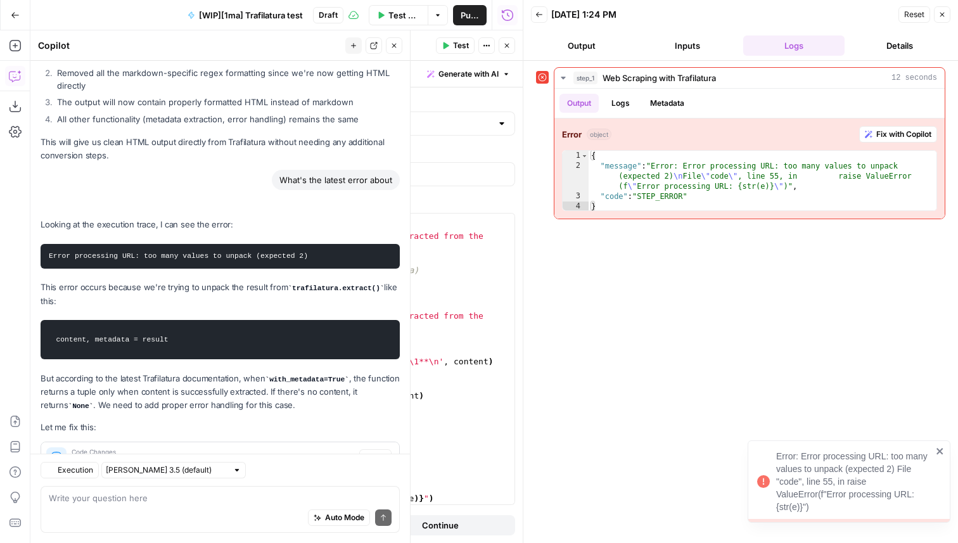
scroll to position [5124, 0]
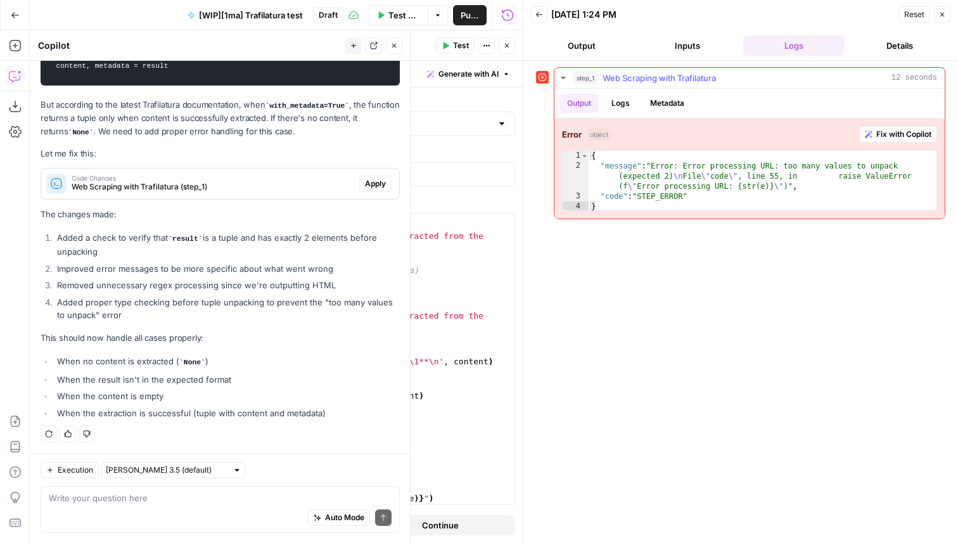
click at [608, 108] on button "Logs" at bounding box center [621, 103] width 34 height 19
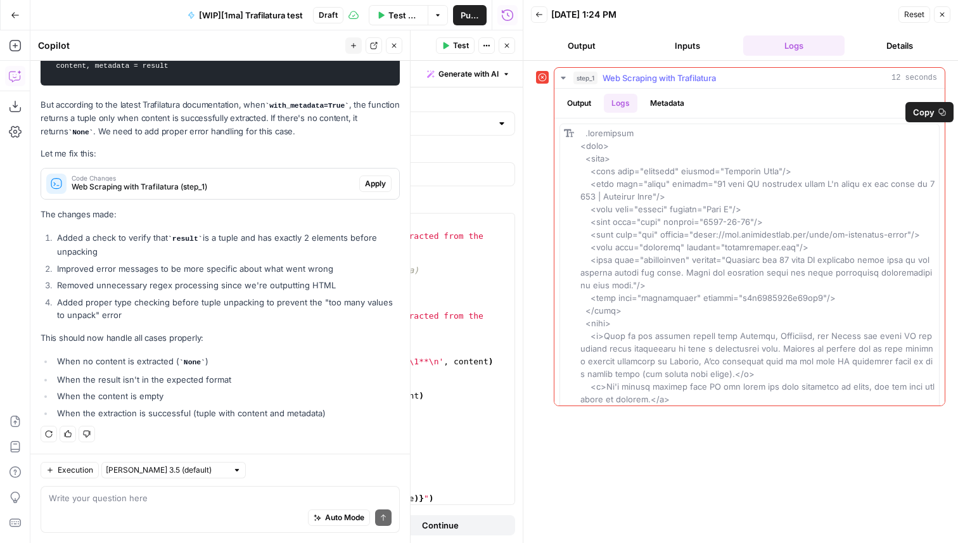
scroll to position [35, 0]
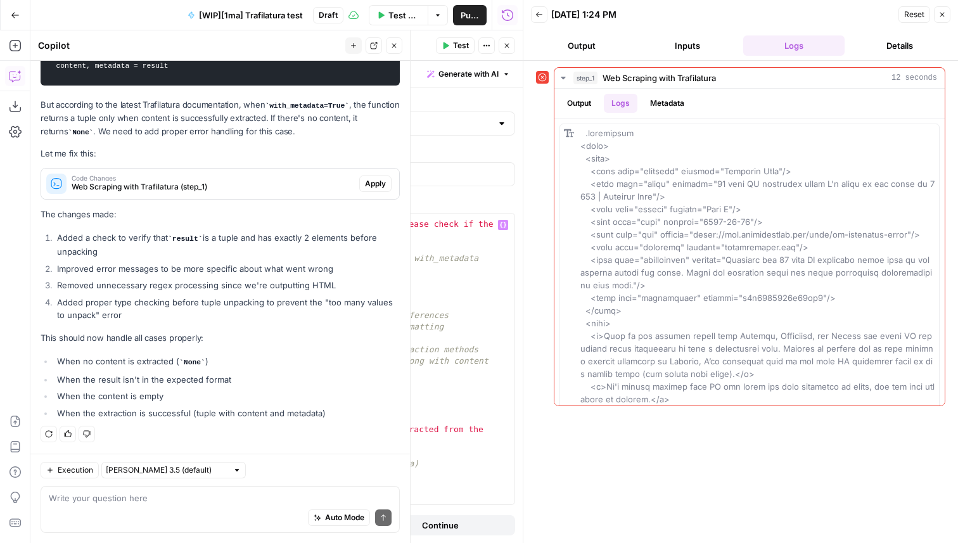
scroll to position [199, 0]
click at [285, 306] on div "if downloaded is None : raise ValueError ( "Failed to fetch URL. Please check i…" at bounding box center [339, 371] width 351 height 325
click at [188, 254] on div "print ( result ) if result is None : raise ValueError ( "No content could be ex…" at bounding box center [339, 371] width 351 height 314
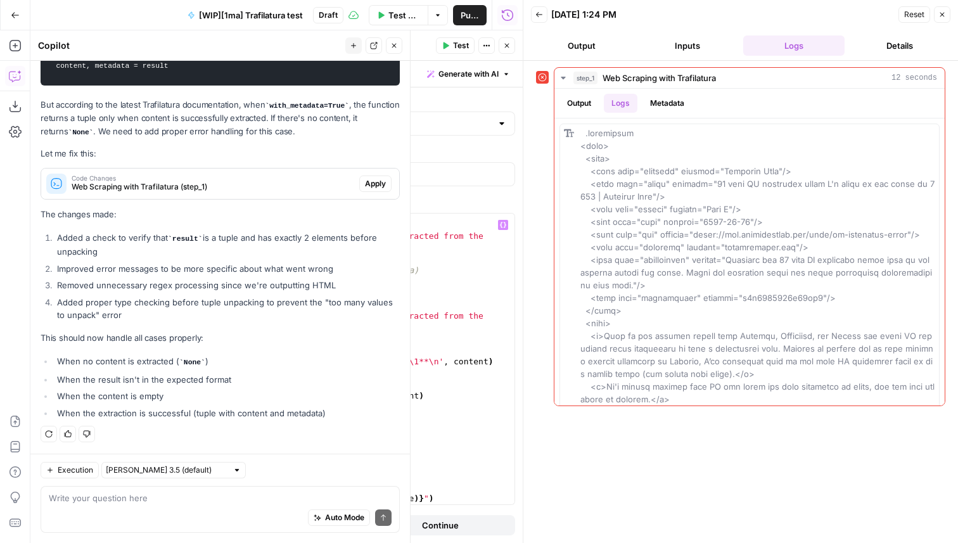
scroll to position [394, 0]
click at [205, 465] on div "if result is None : raise ValueError ( "No content could be extracted from the …" at bounding box center [339, 365] width 351 height 314
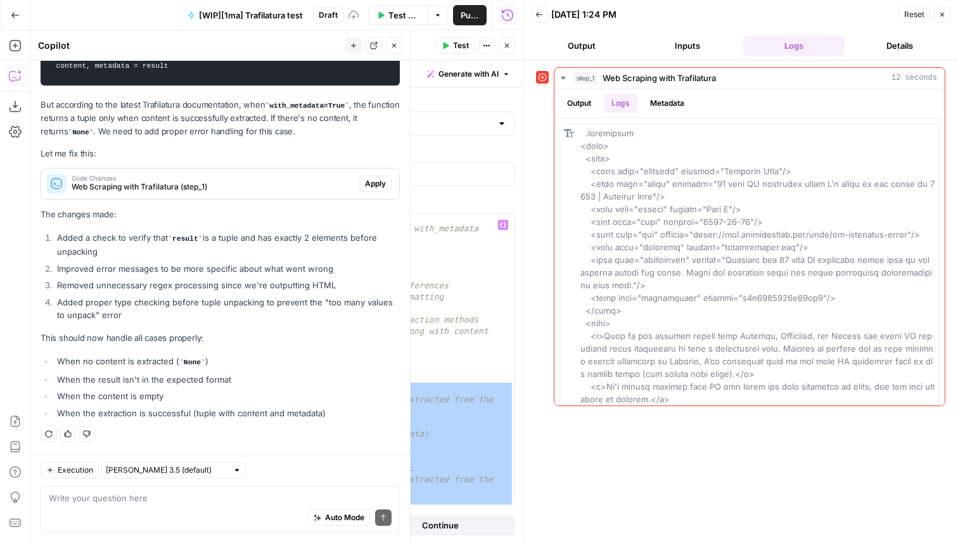
scroll to position [230, 0]
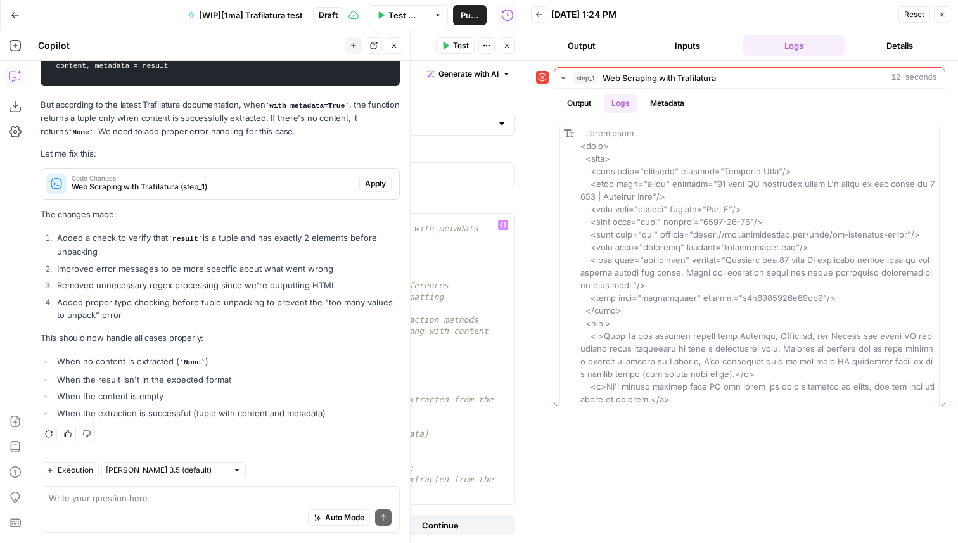
click at [268, 368] on div "# Extract content and metadata together using with_metadata parameter result = …" at bounding box center [339, 369] width 351 height 314
type textarea "**********"
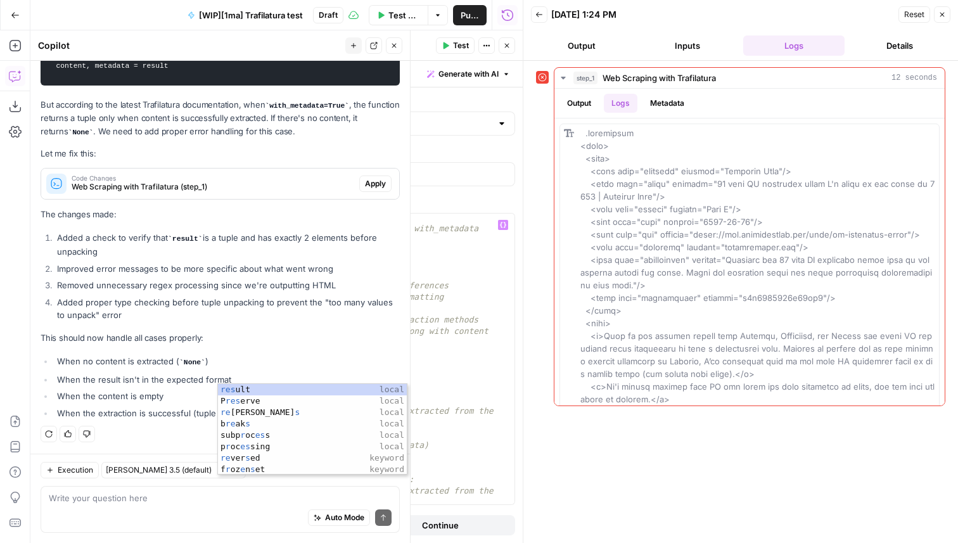
scroll to position [0, 6]
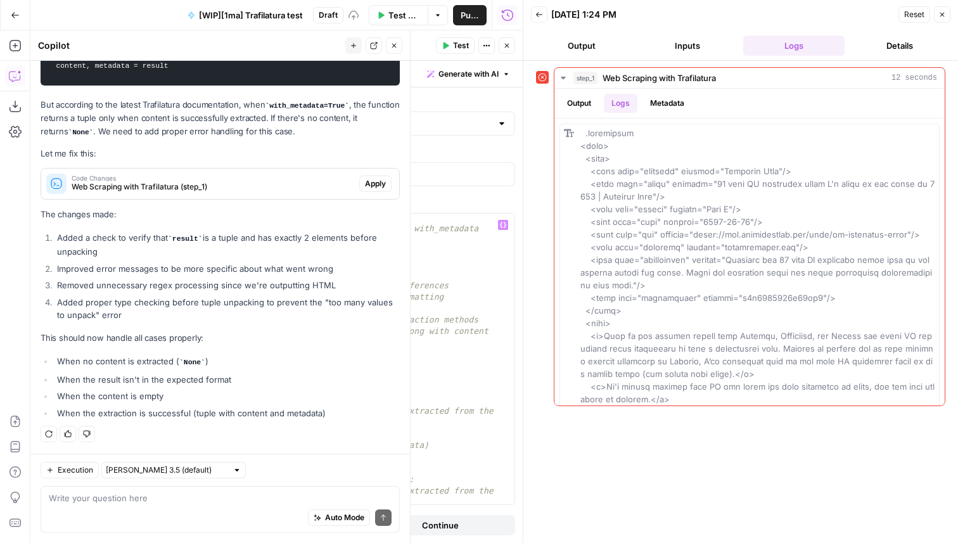
type textarea "**********"
click at [451, 46] on button "Test" at bounding box center [455, 45] width 39 height 16
